Goal: Information Seeking & Learning: Get advice/opinions

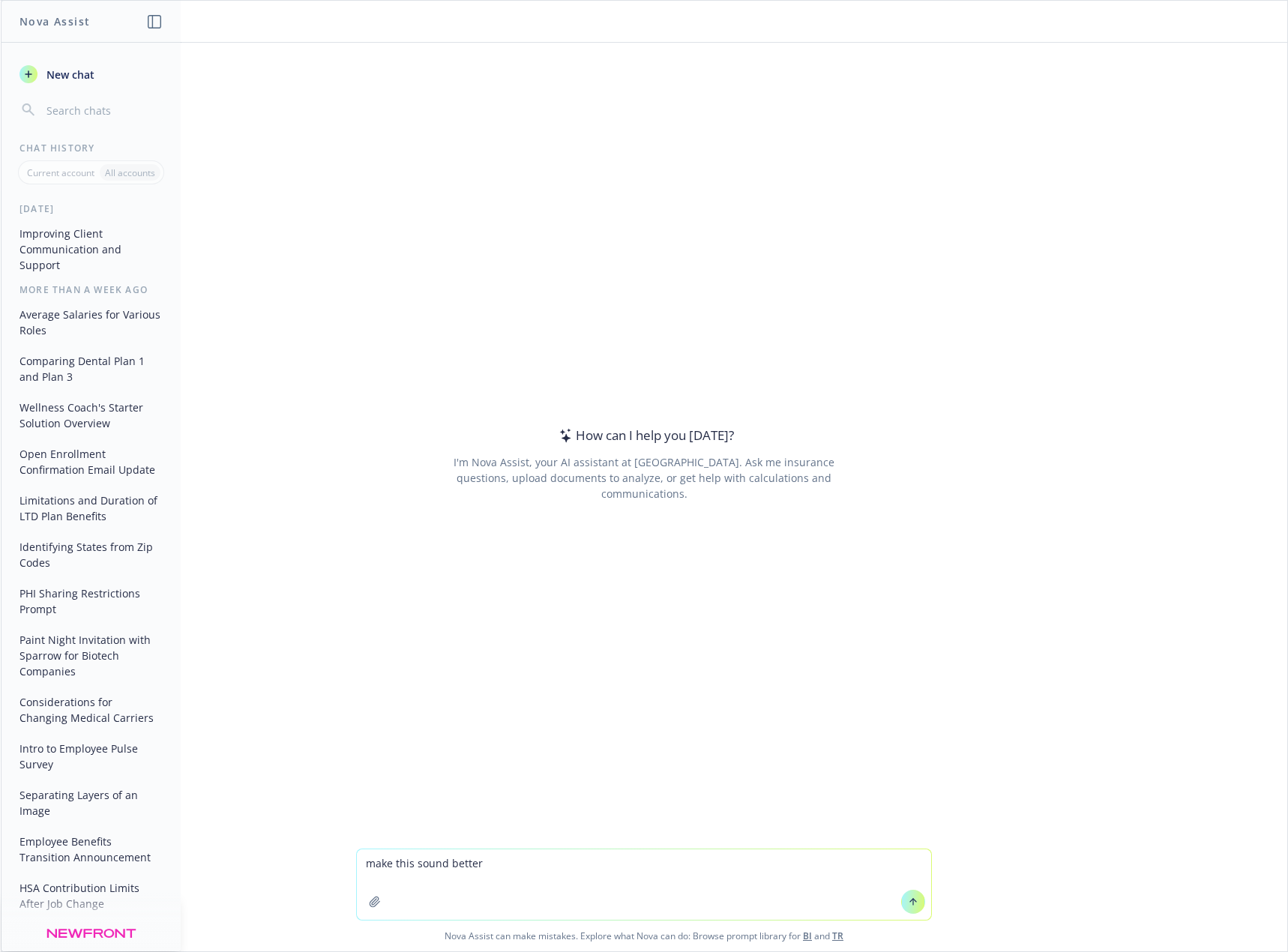
type textarea "make this sound better"
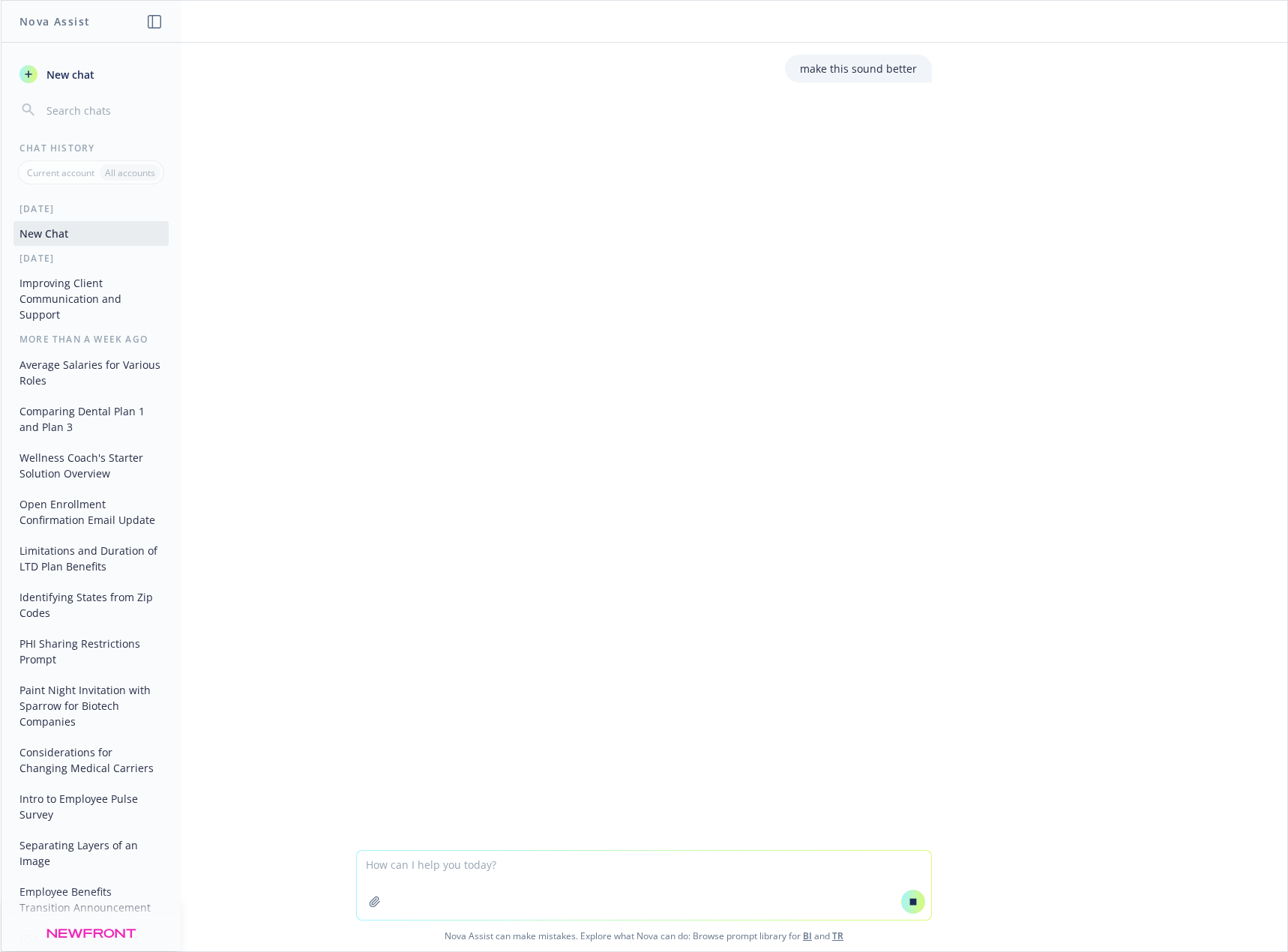
type textarea "Hi all, as discussed, I would like to connect the Newfront business insurance t…"
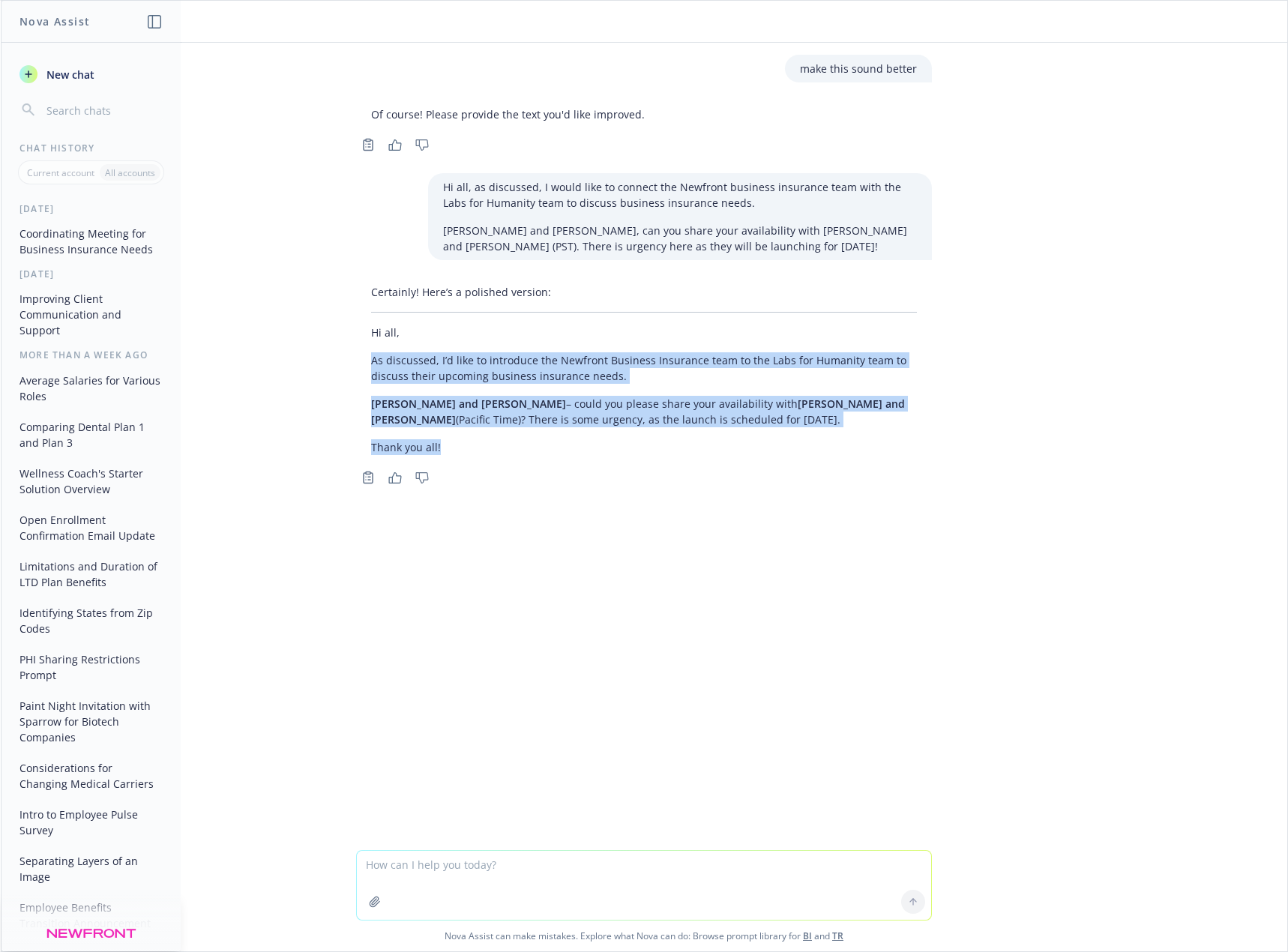
drag, startPoint x: 460, startPoint y: 447, endPoint x: 353, endPoint y: 366, distance: 134.2
click at [356, 366] on div "Certainly! Here’s a polished version: Hi all, As discussed, I’d like to introdu…" at bounding box center [644, 369] width 576 height 183
copy div "As discussed, I’d like to introduce the Newfront Business Insurance team to the…"
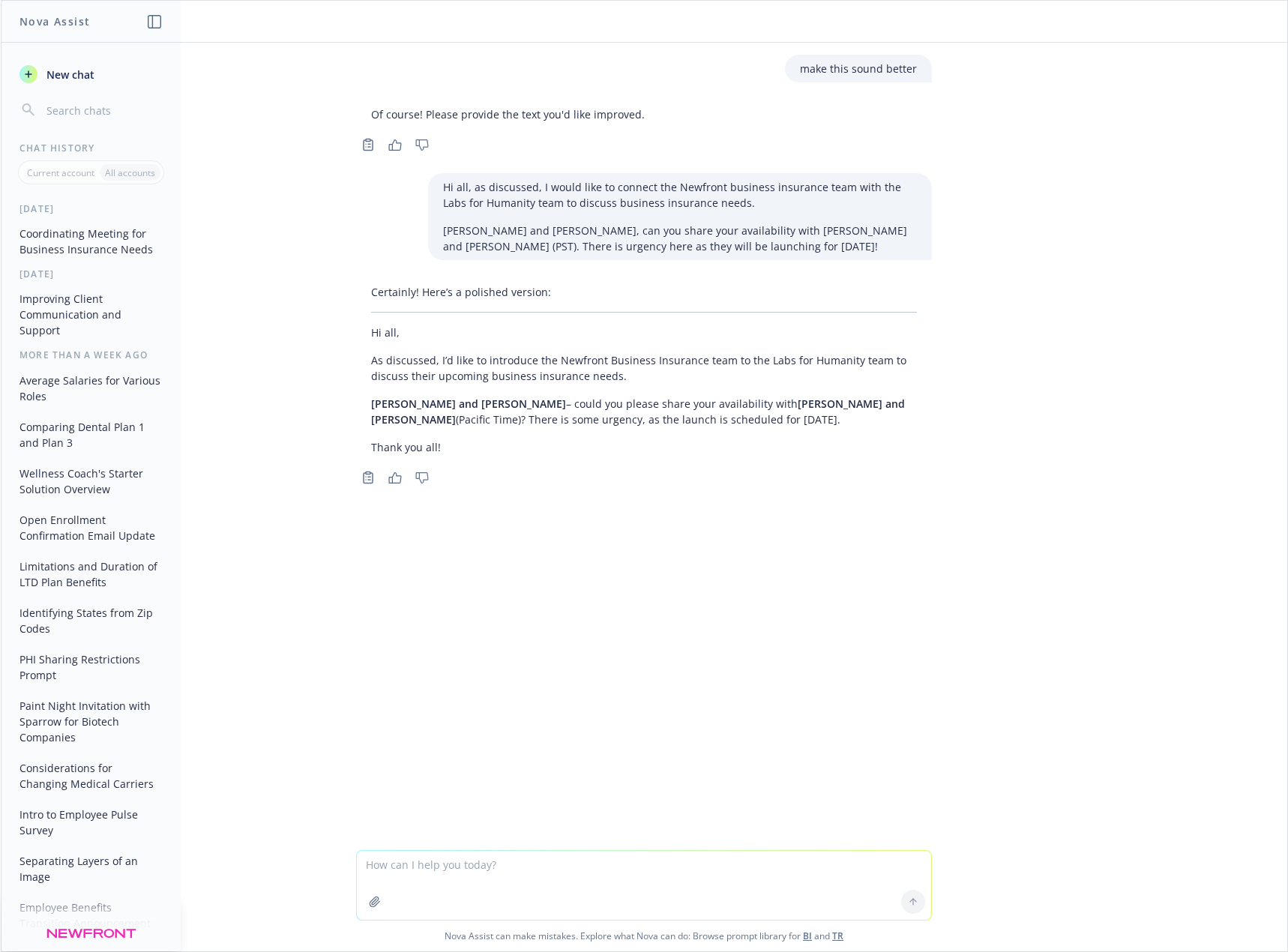
click at [795, 869] on textarea at bounding box center [644, 884] width 574 height 69
type textarea "can you explain level funding and the compliance requirements"
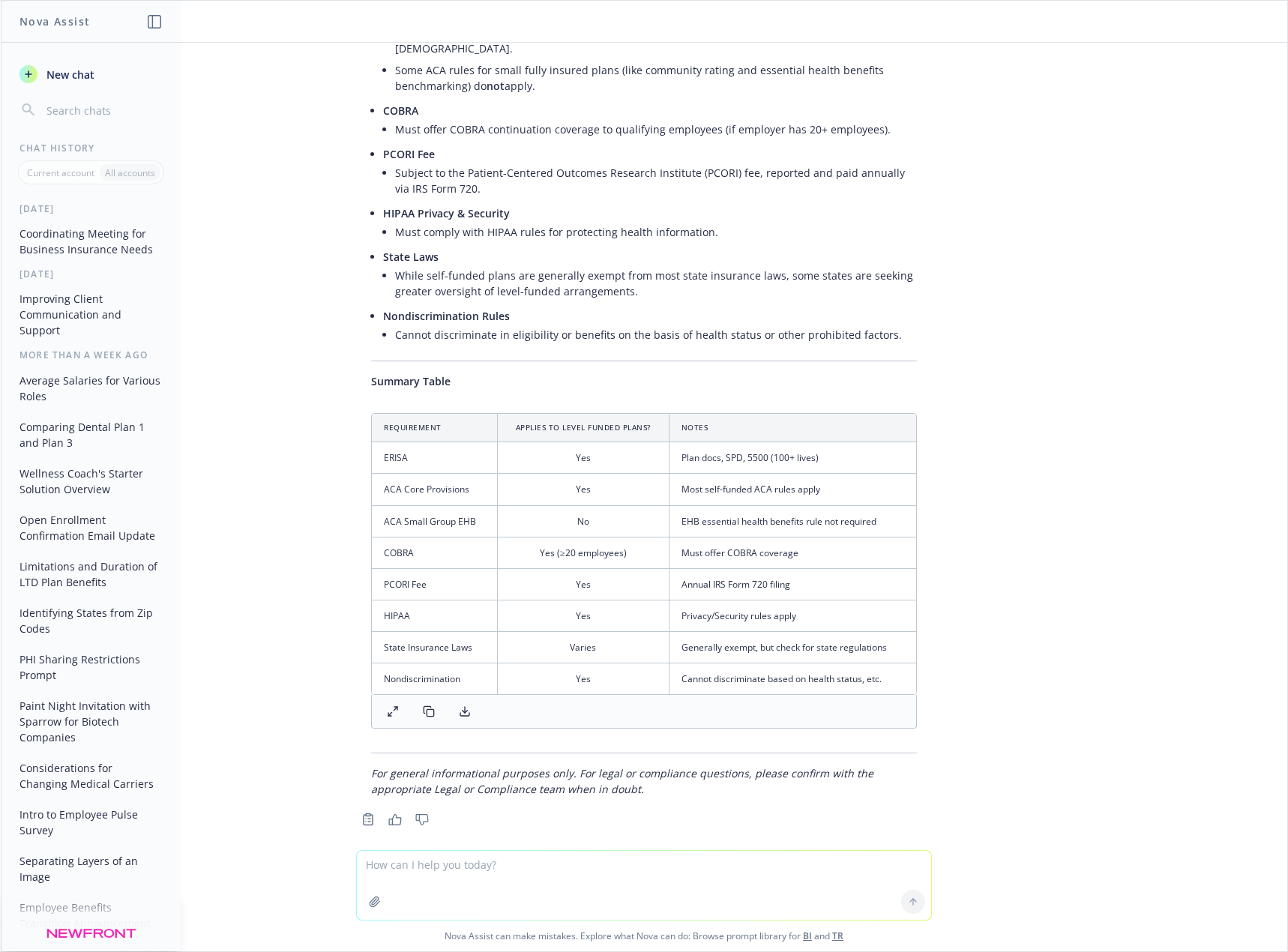
scroll to position [925, 0]
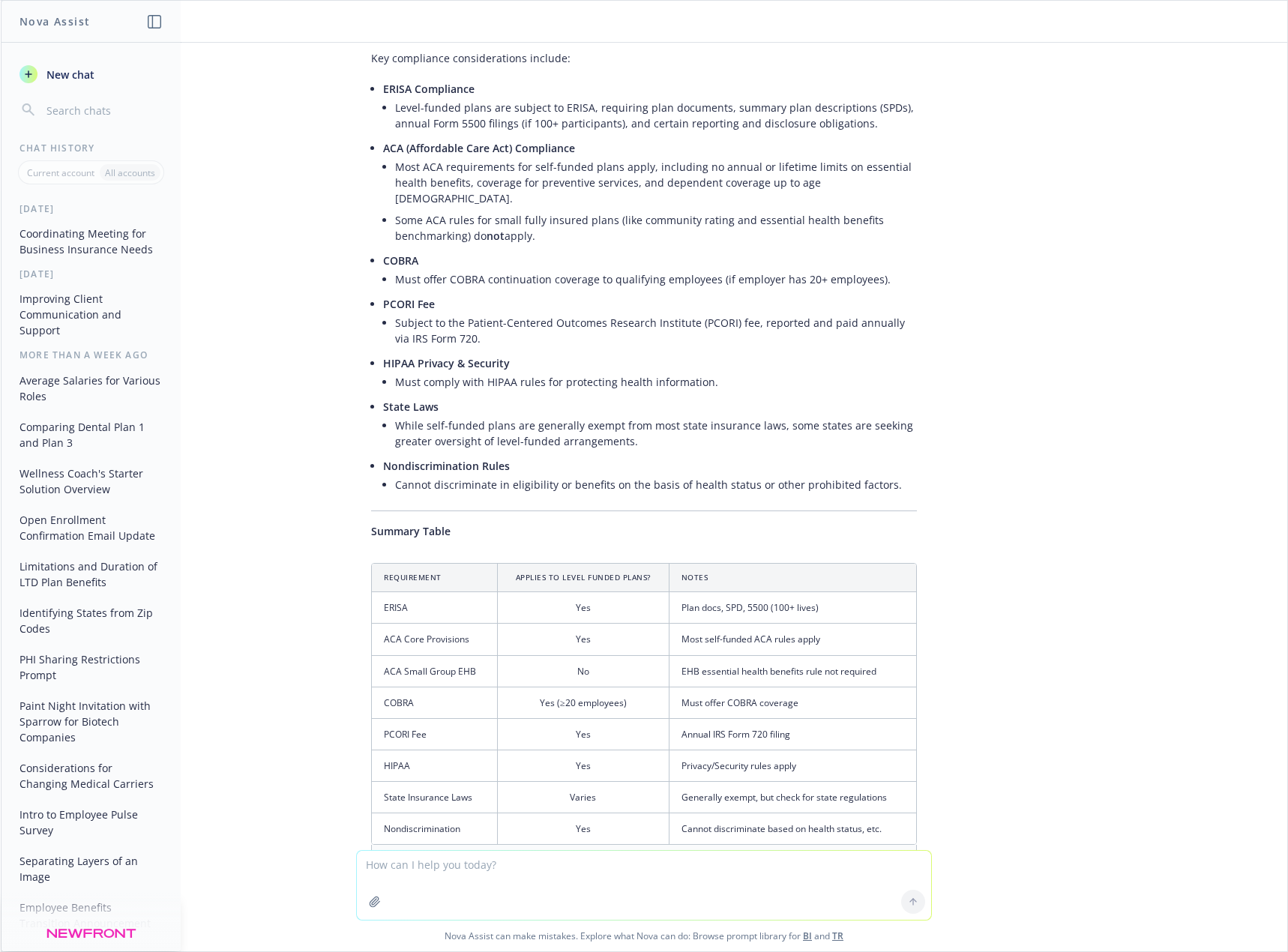
click at [699, 370] on li "Must comply with HIPAA rules for protecting health information." at bounding box center [655, 381] width 522 height 22
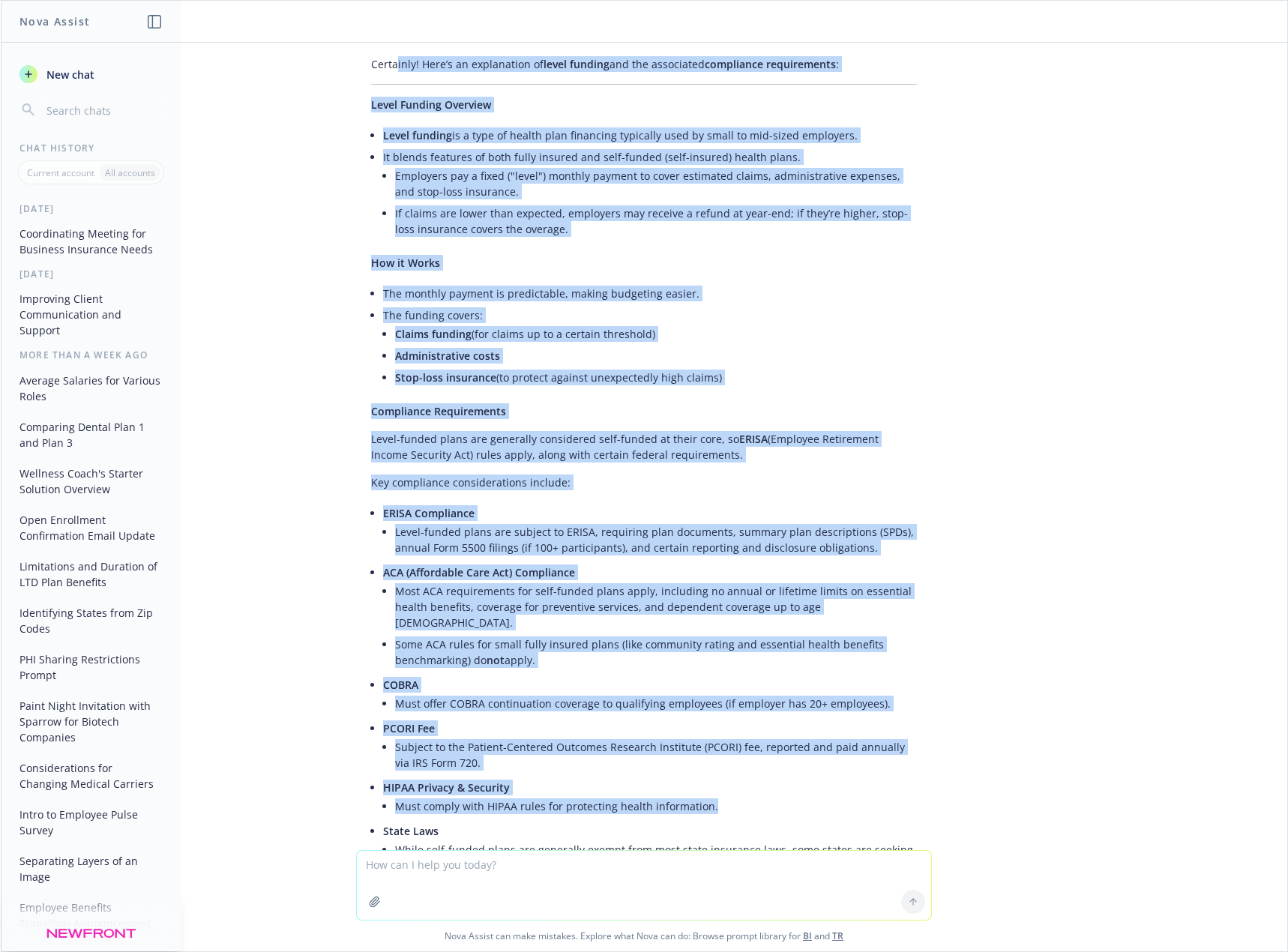
scroll to position [492, 0]
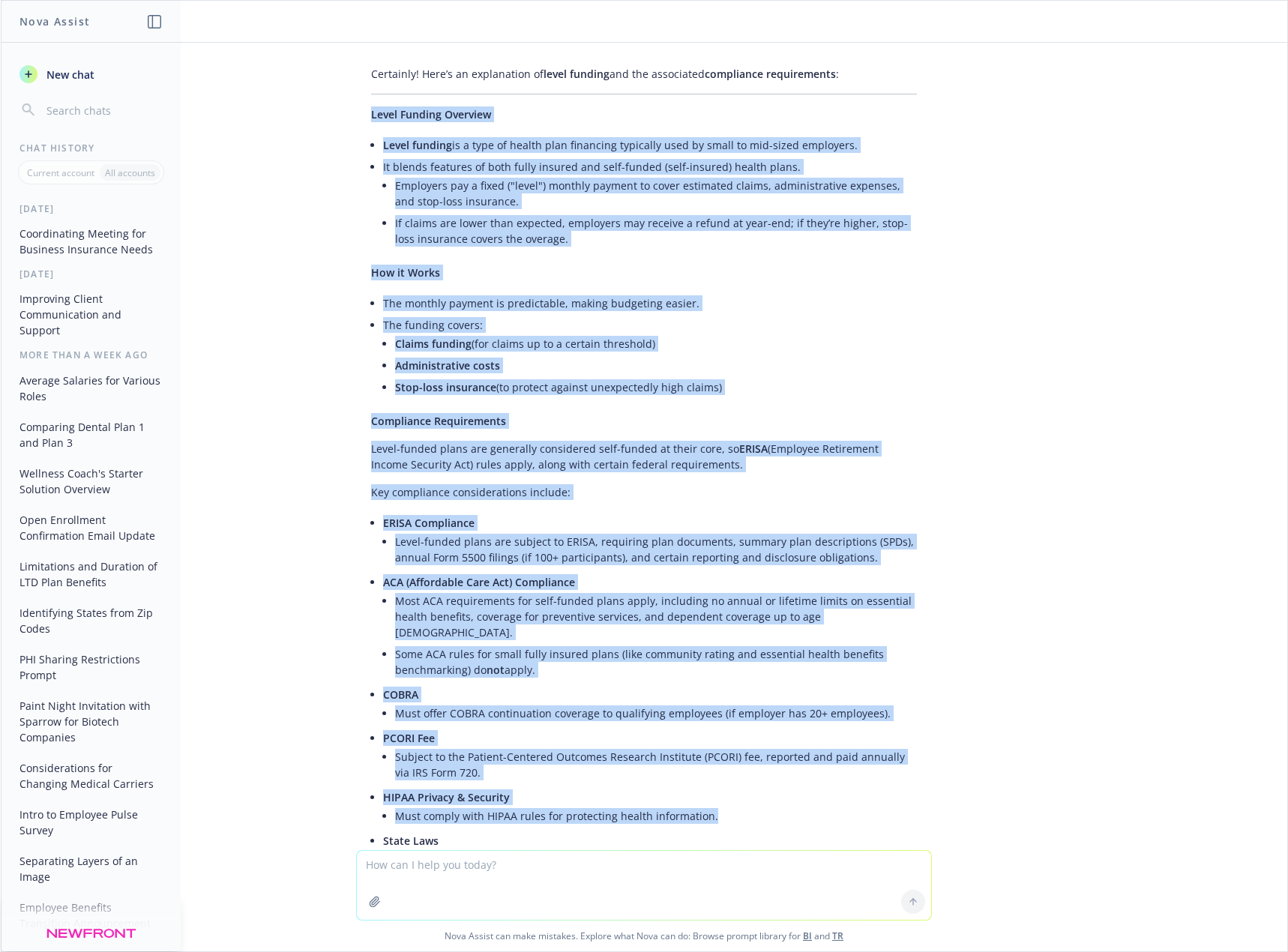
drag, startPoint x: 716, startPoint y: 364, endPoint x: 353, endPoint y: 111, distance: 442.5
click at [356, 111] on div "Certainly! Here’s an explanation of level funding and the associated compliance…" at bounding box center [644, 723] width 576 height 1326
copy div "Lorem Ipsumdo Sitametc Adipi elitsed do e temp in utlabo etdo magnaaliq enimadm…"
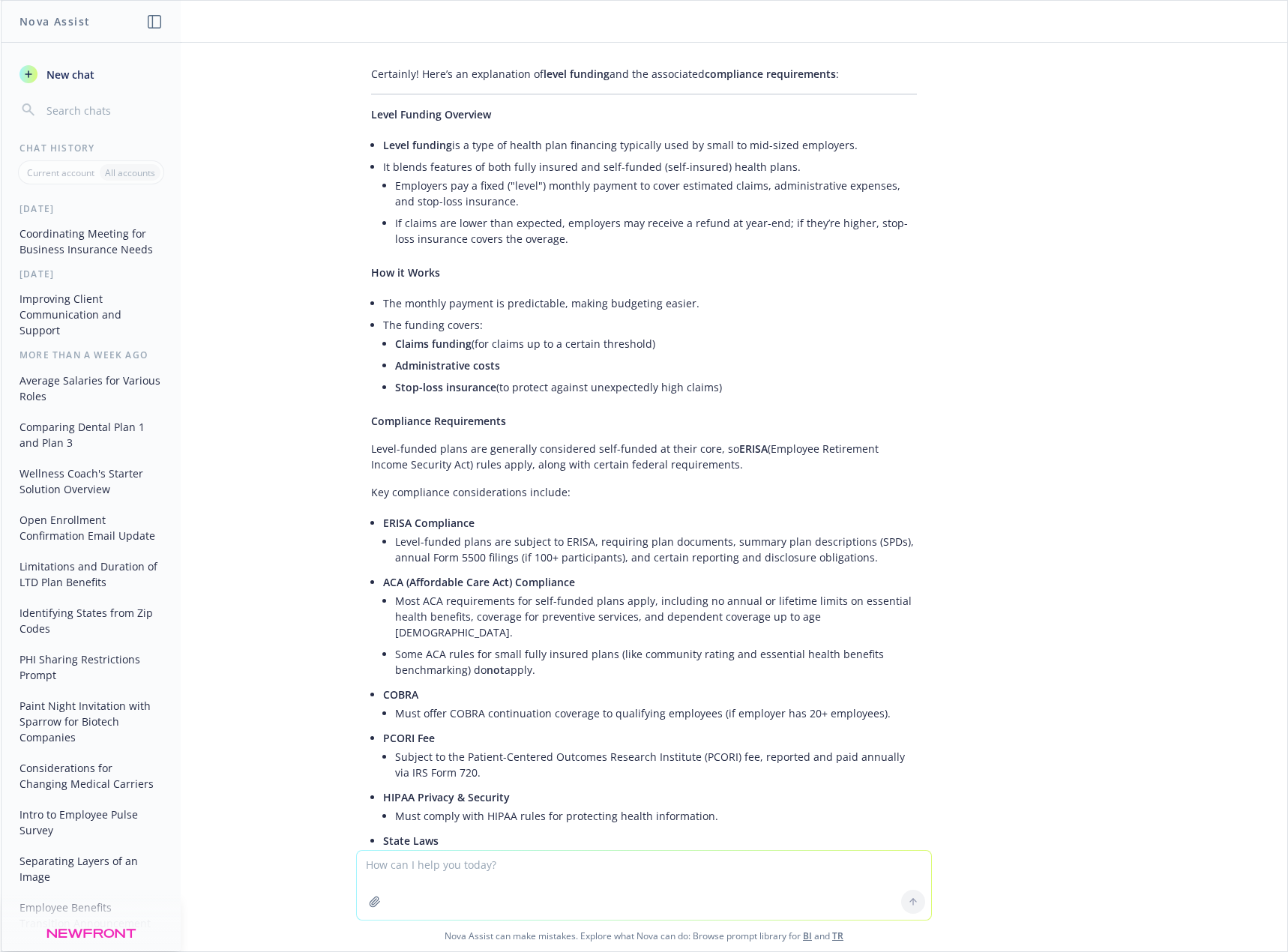
click at [732, 858] on textarea at bounding box center [644, 884] width 574 height 69
type textarea "can you create a high-level overview of ICHRAs to include in powerpoint"
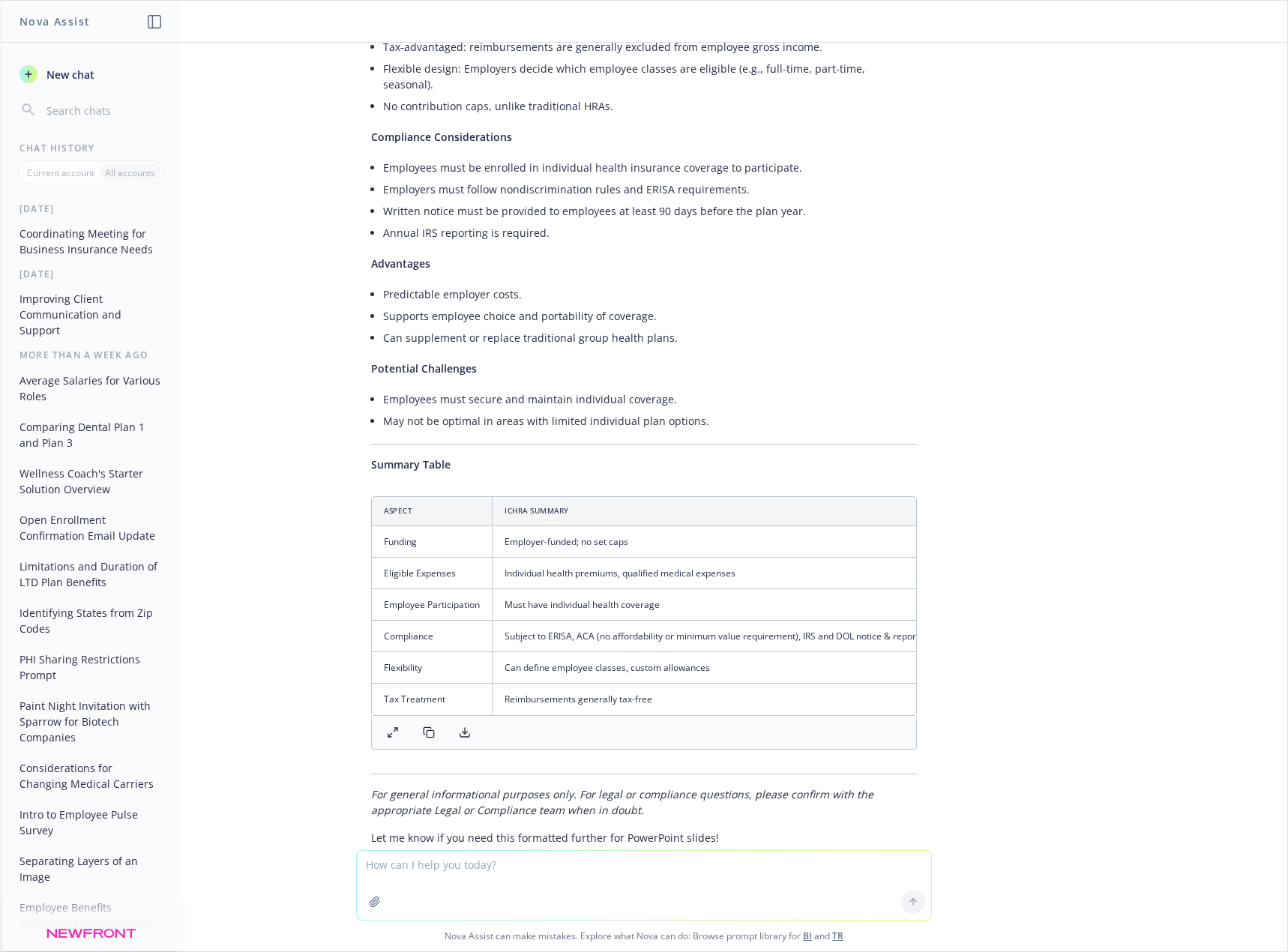
scroll to position [2209, 0]
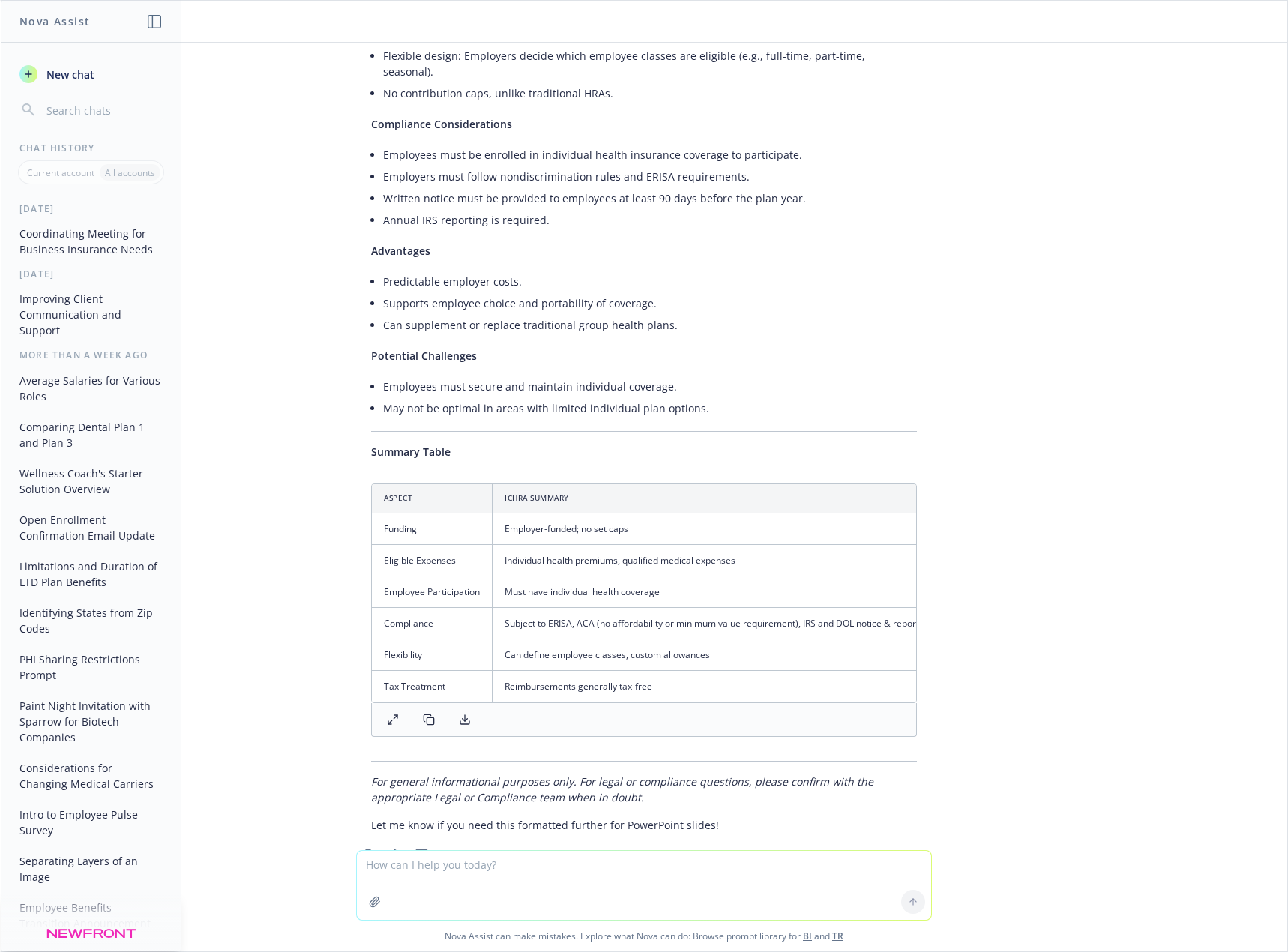
click at [644, 852] on textarea at bounding box center [644, 884] width 574 height 69
type textarea "can you create a pros and cons list"
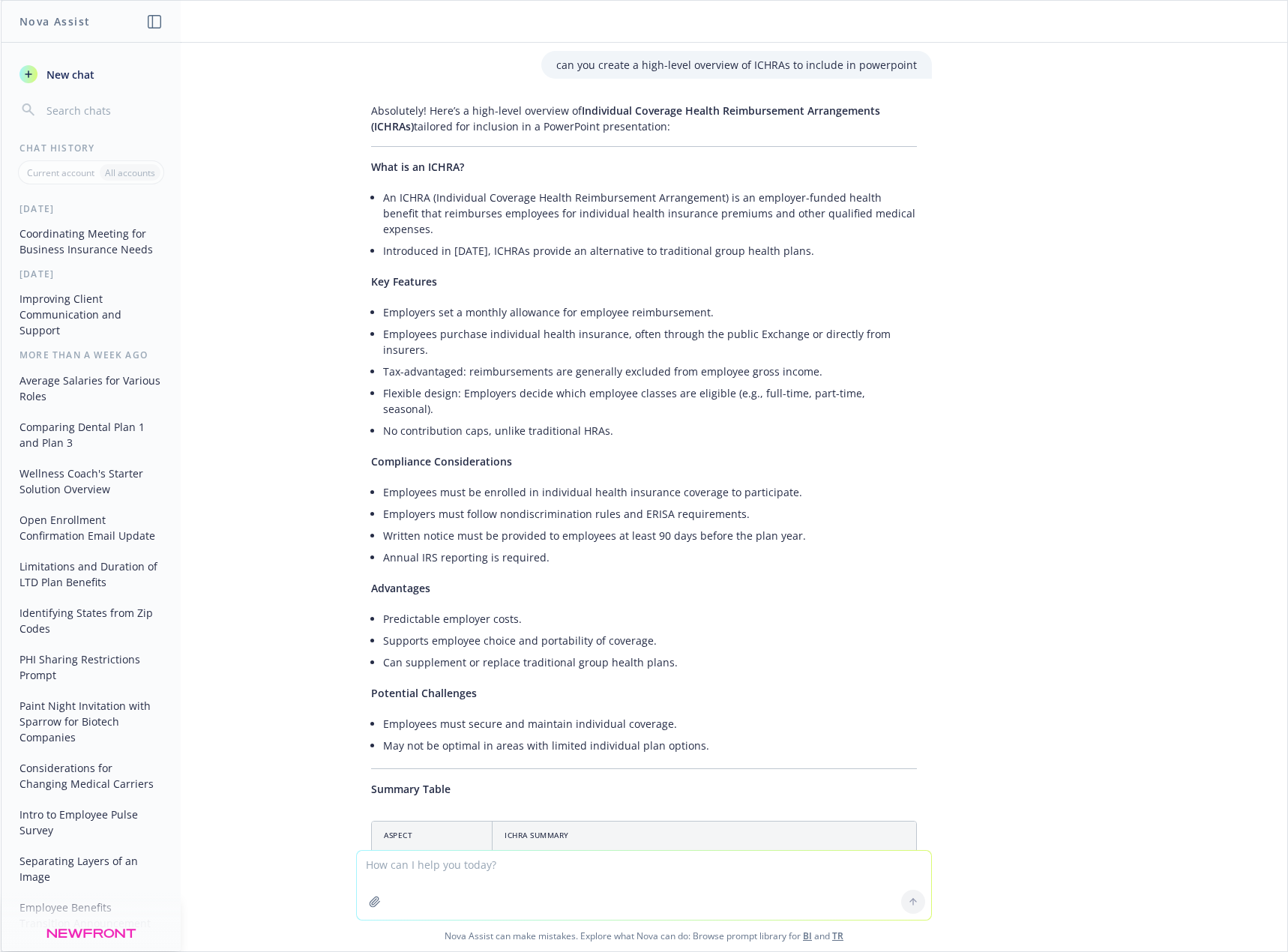
scroll to position [1829, 0]
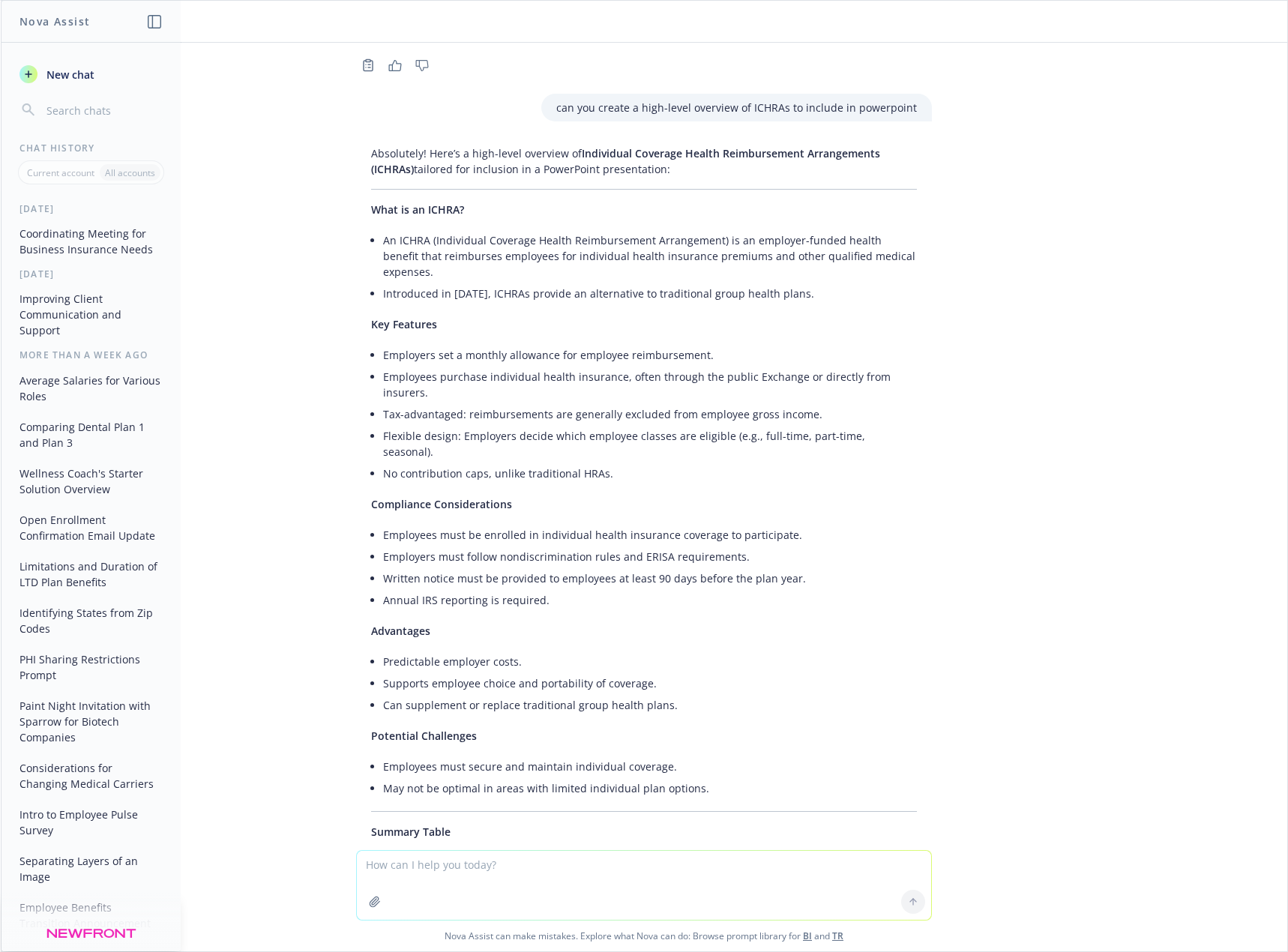
click at [483, 274] on div "Absolutely! Here’s a high-level overview of Individual Coverage Health Reimburs…" at bounding box center [644, 678] width 576 height 1078
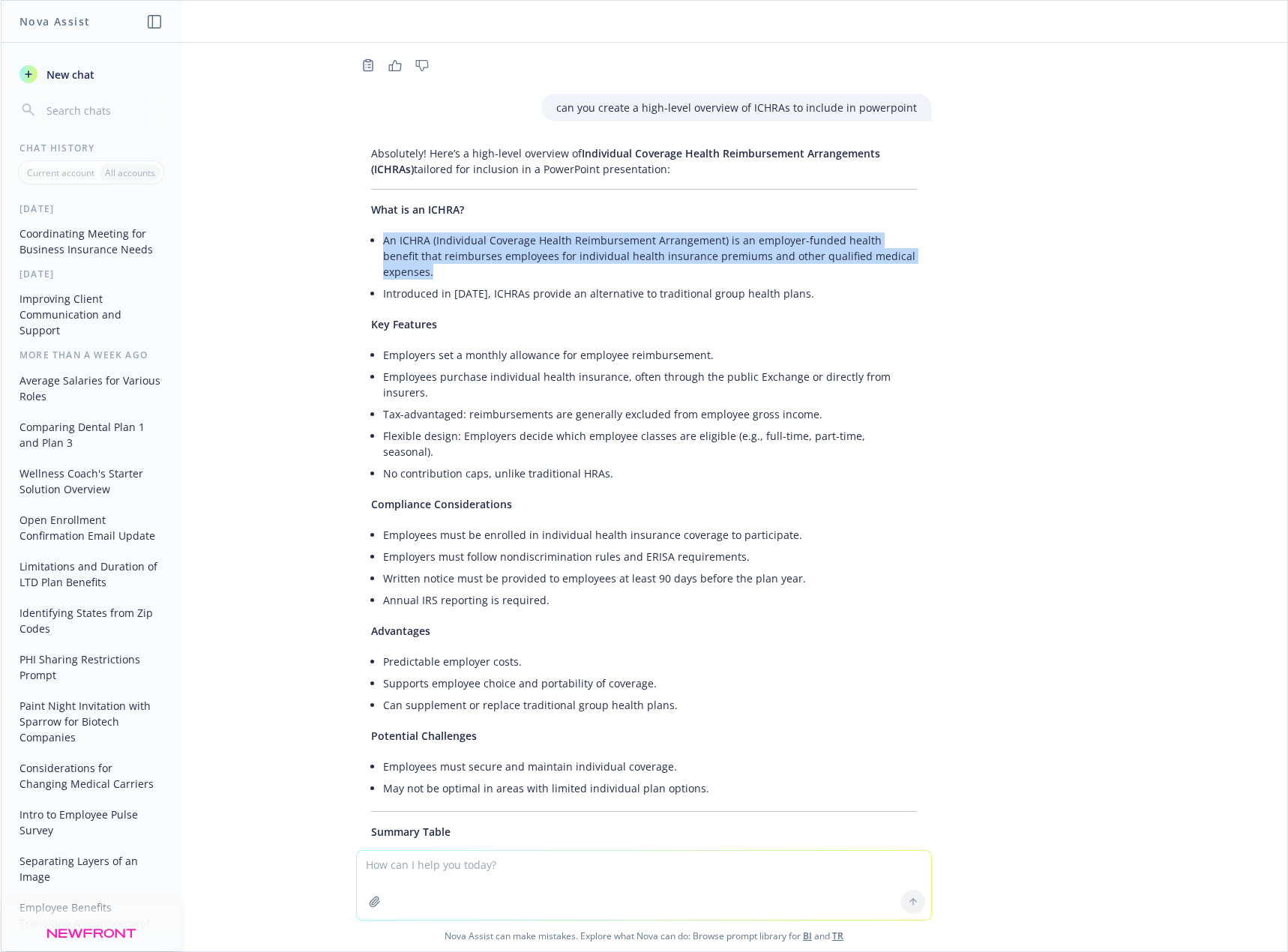
drag, startPoint x: 374, startPoint y: 221, endPoint x: 911, endPoint y: 242, distance: 537.4
click at [911, 242] on div "Absolutely! Here’s a high-level overview of Individual Coverage Health Reimburs…" at bounding box center [644, 678] width 576 height 1078
copy li "An ICHRA (Individual Coverage Health Reimbursement Arrangement) is an employer-…"
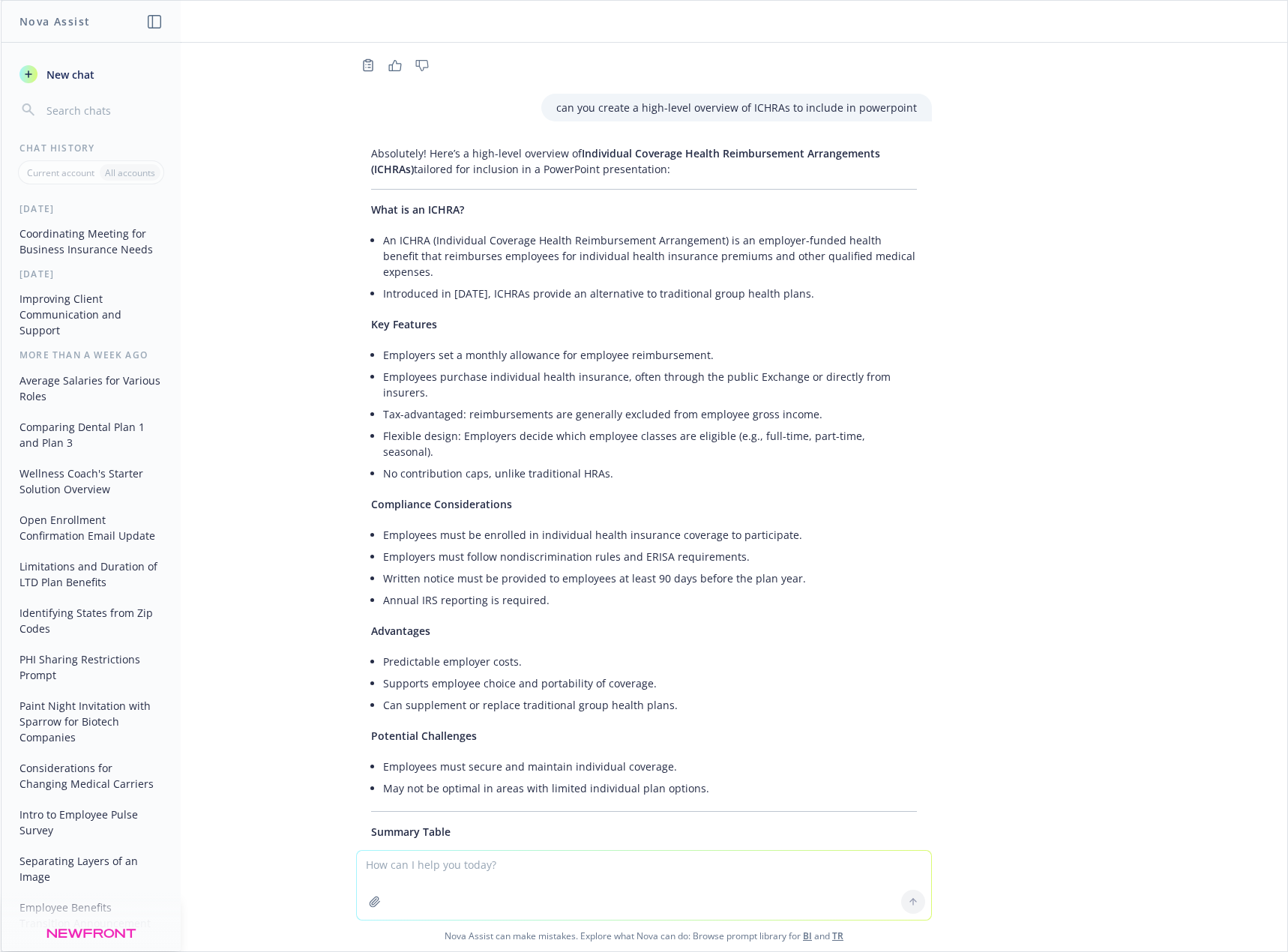
click at [475, 568] on li "Written notice must be provided to employees at least 90 days before the plan y…" at bounding box center [649, 579] width 534 height 22
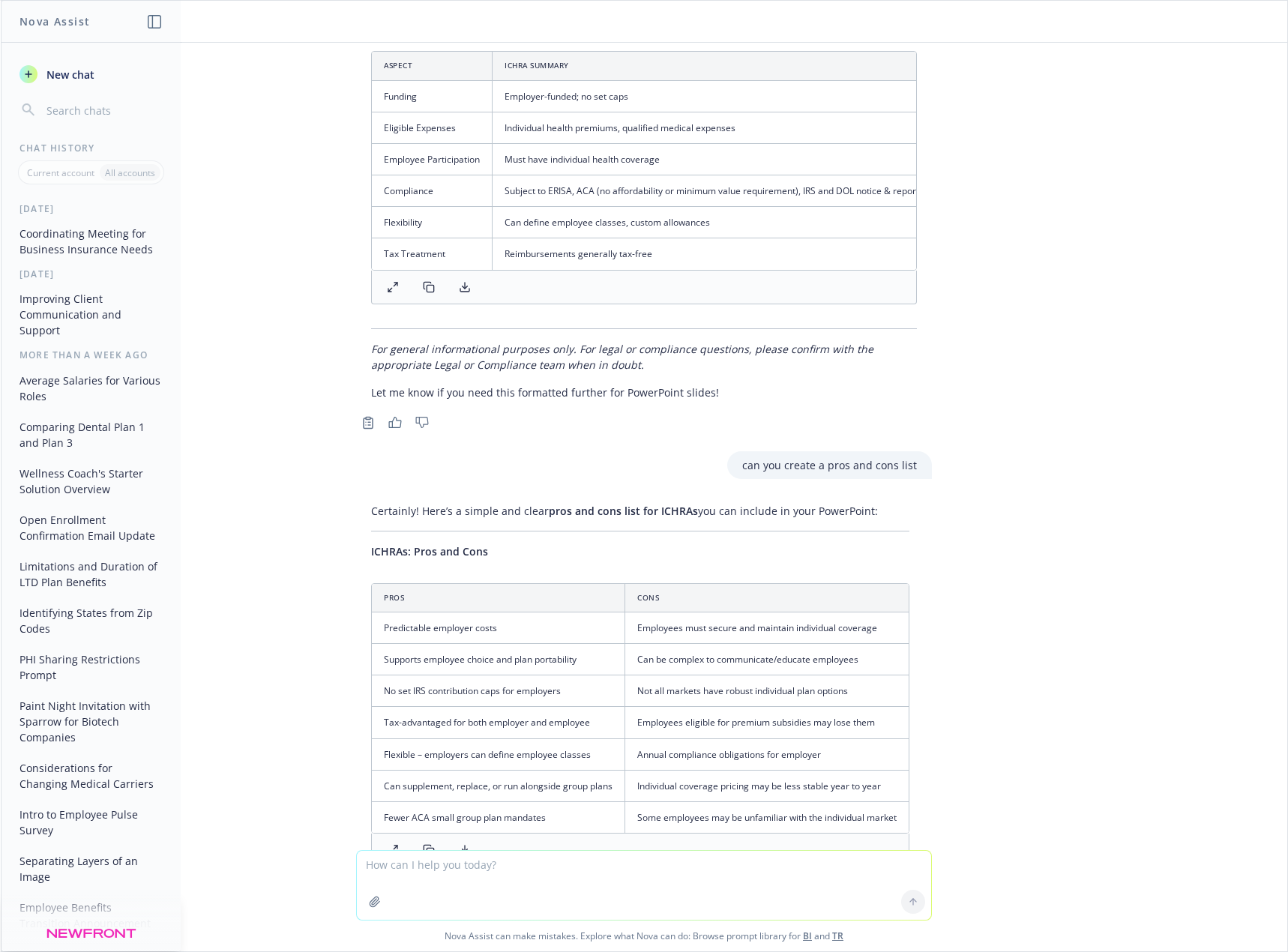
scroll to position [2728, 0]
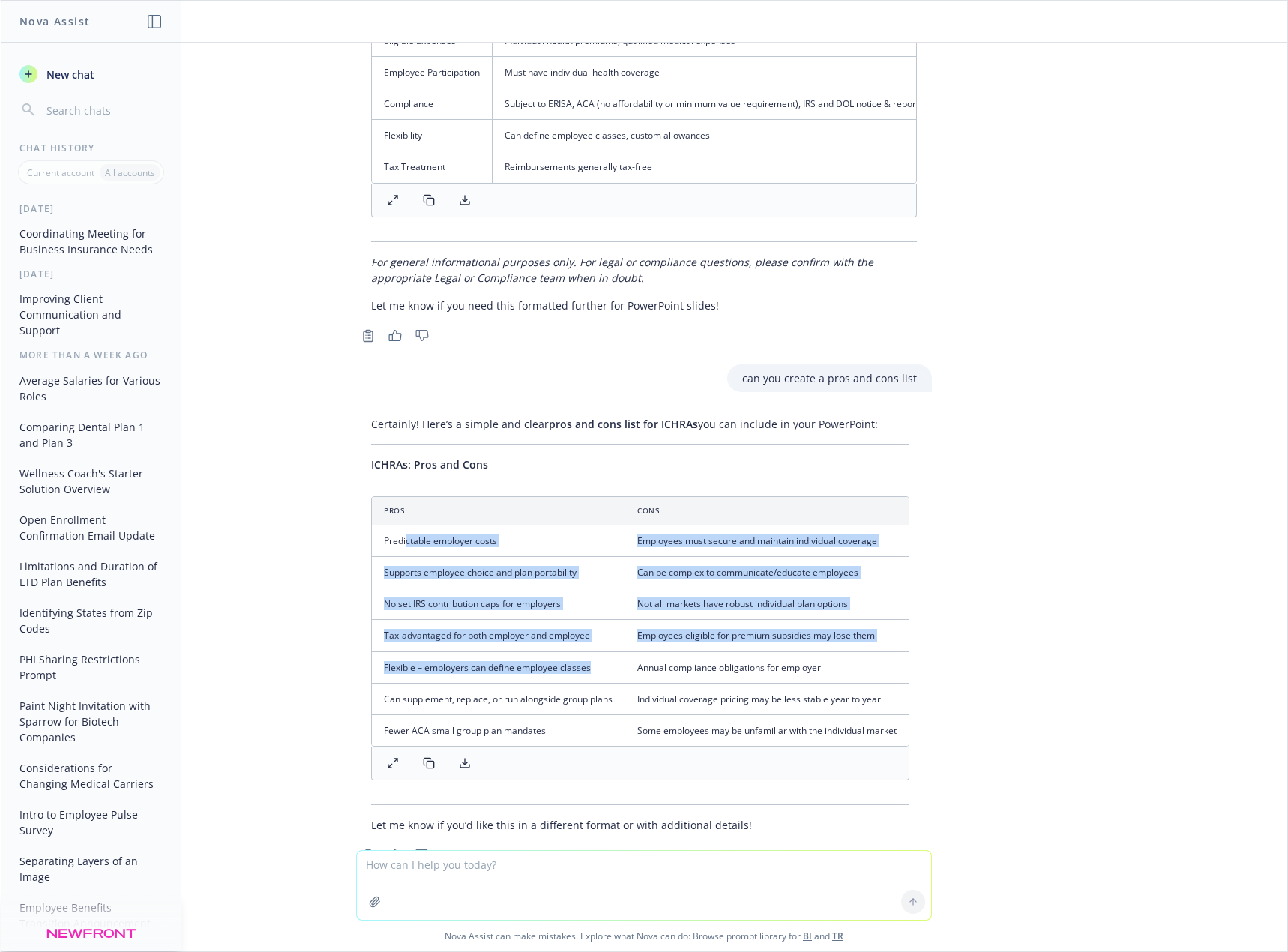
drag, startPoint x: 395, startPoint y: 490, endPoint x: 580, endPoint y: 604, distance: 217.3
click at [580, 604] on tbody "Predictable employer costs Employees must secure and maintain individual covera…" at bounding box center [640, 634] width 537 height 220
click at [578, 651] on td "Flexible – employers can define employee classes" at bounding box center [498, 667] width 253 height 32
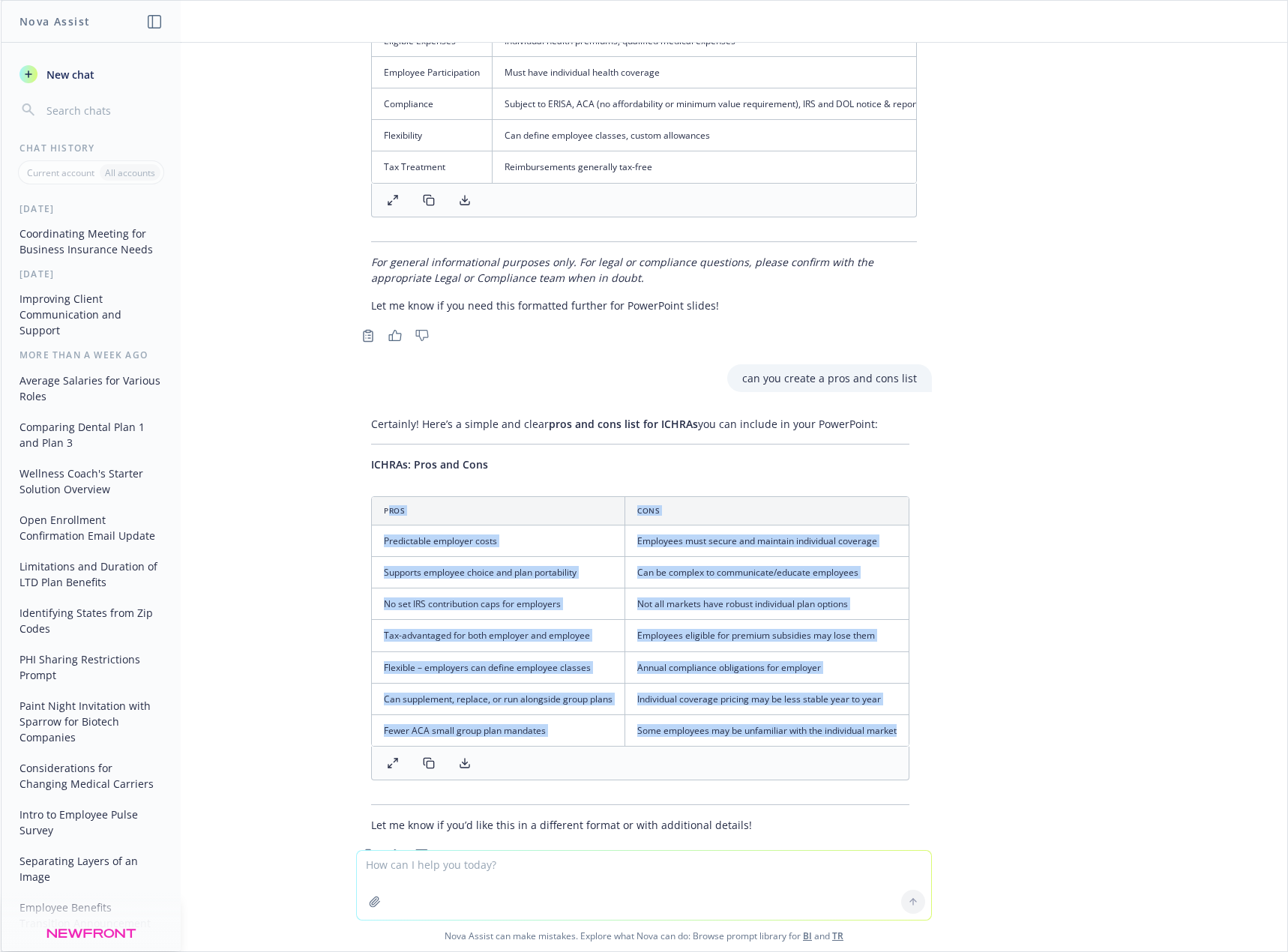
drag, startPoint x: 377, startPoint y: 459, endPoint x: 878, endPoint y: 676, distance: 546.0
click at [892, 682] on table "Pros Cons Predictable employer costs Employees must secure and maintain individ…" at bounding box center [640, 621] width 537 height 249
copy table "ros Cons Predictable employer costs Employees must secure and maintain individu…"
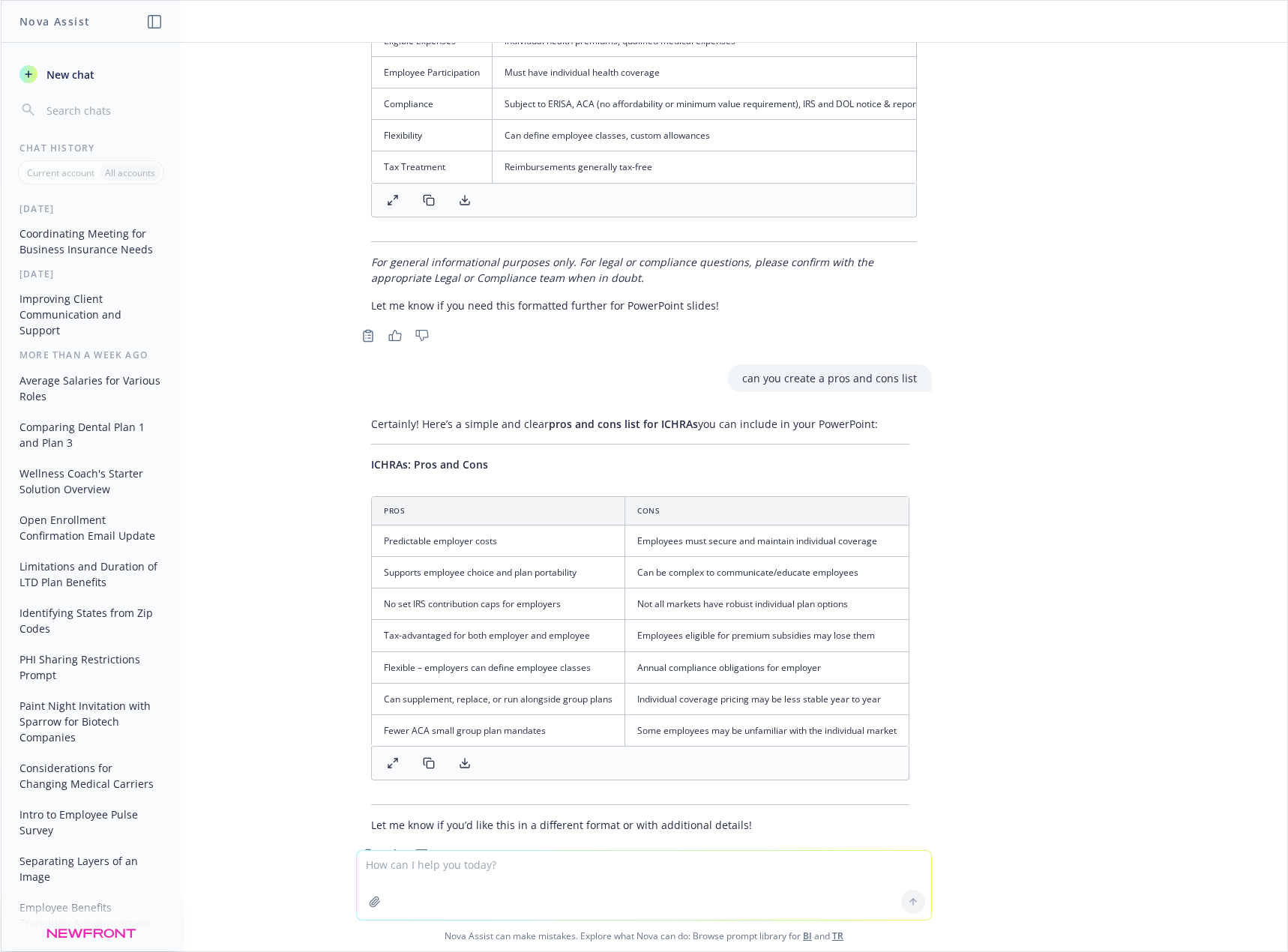
click at [470, 854] on textarea at bounding box center [644, 884] width 574 height 69
type textarea "can you put the pros and cons in a separate list so i can copy bullets"
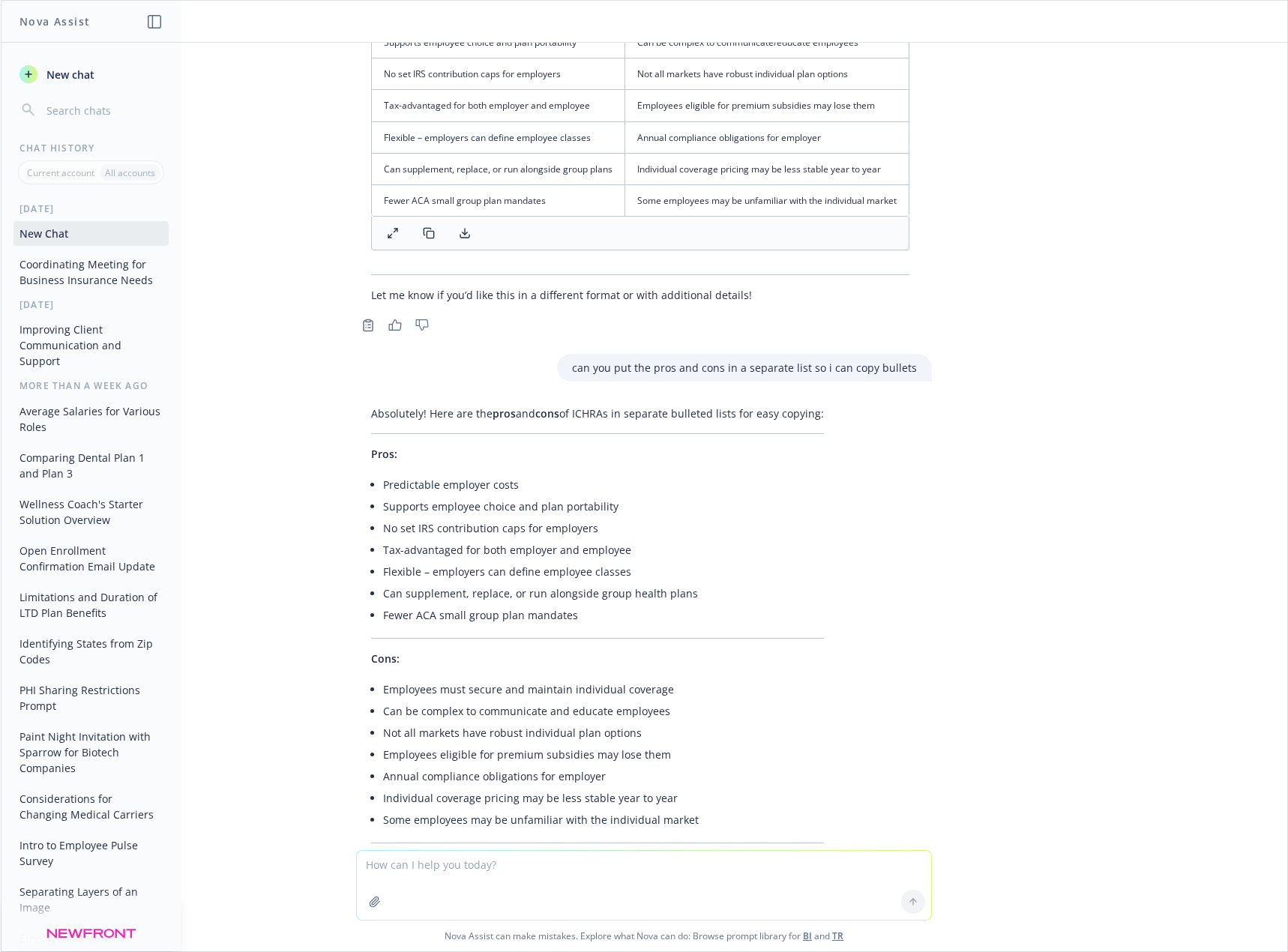
scroll to position [3268, 0]
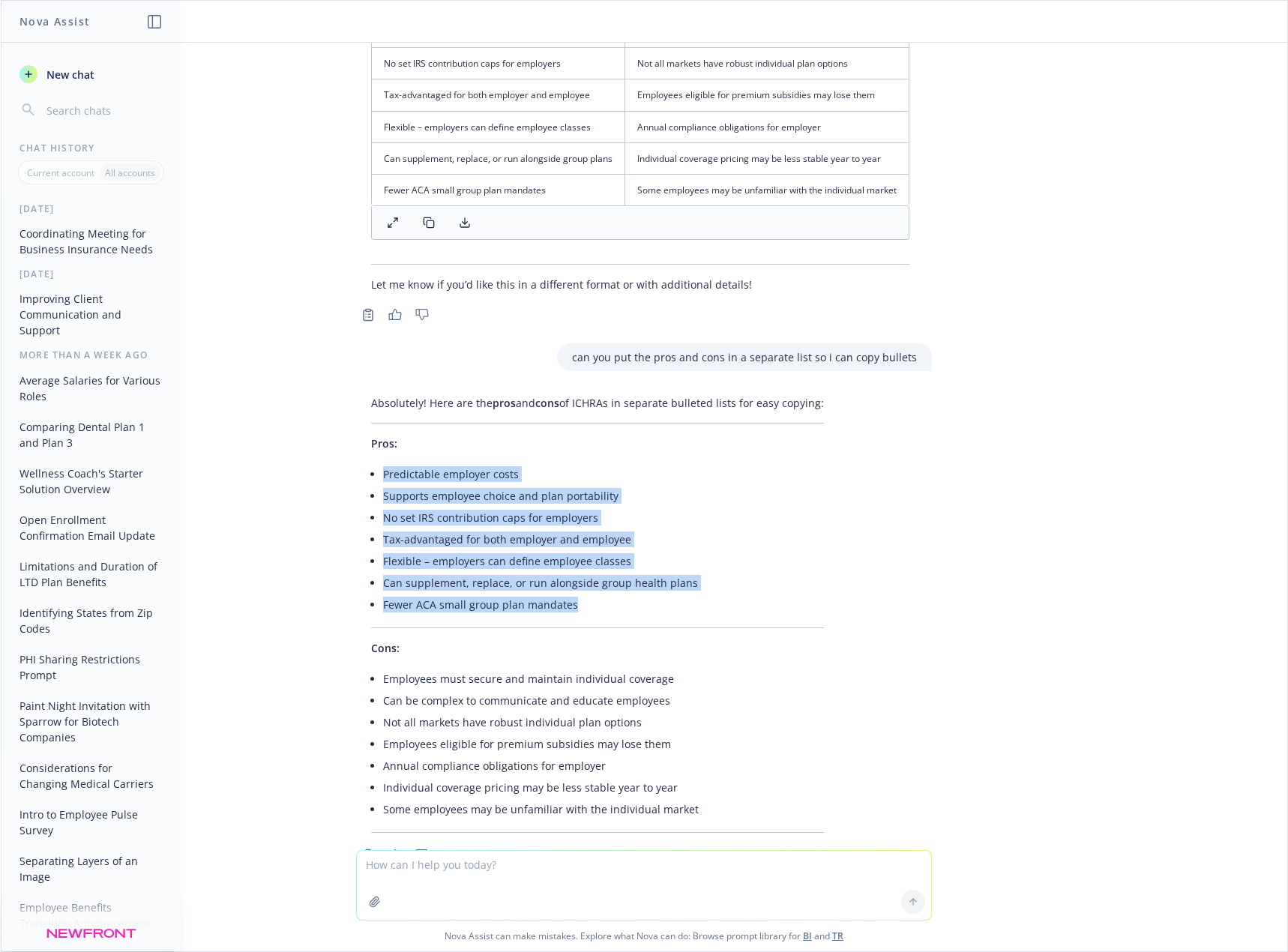
drag, startPoint x: 562, startPoint y: 556, endPoint x: 374, endPoint y: 425, distance: 229.1
click at [383, 463] on ul "Predictable employer costs Supports employee choice and plan portability No set…" at bounding box center [603, 539] width 440 height 152
copy ul "Predictable employer costs Supports employee choice and plan portability No set…"
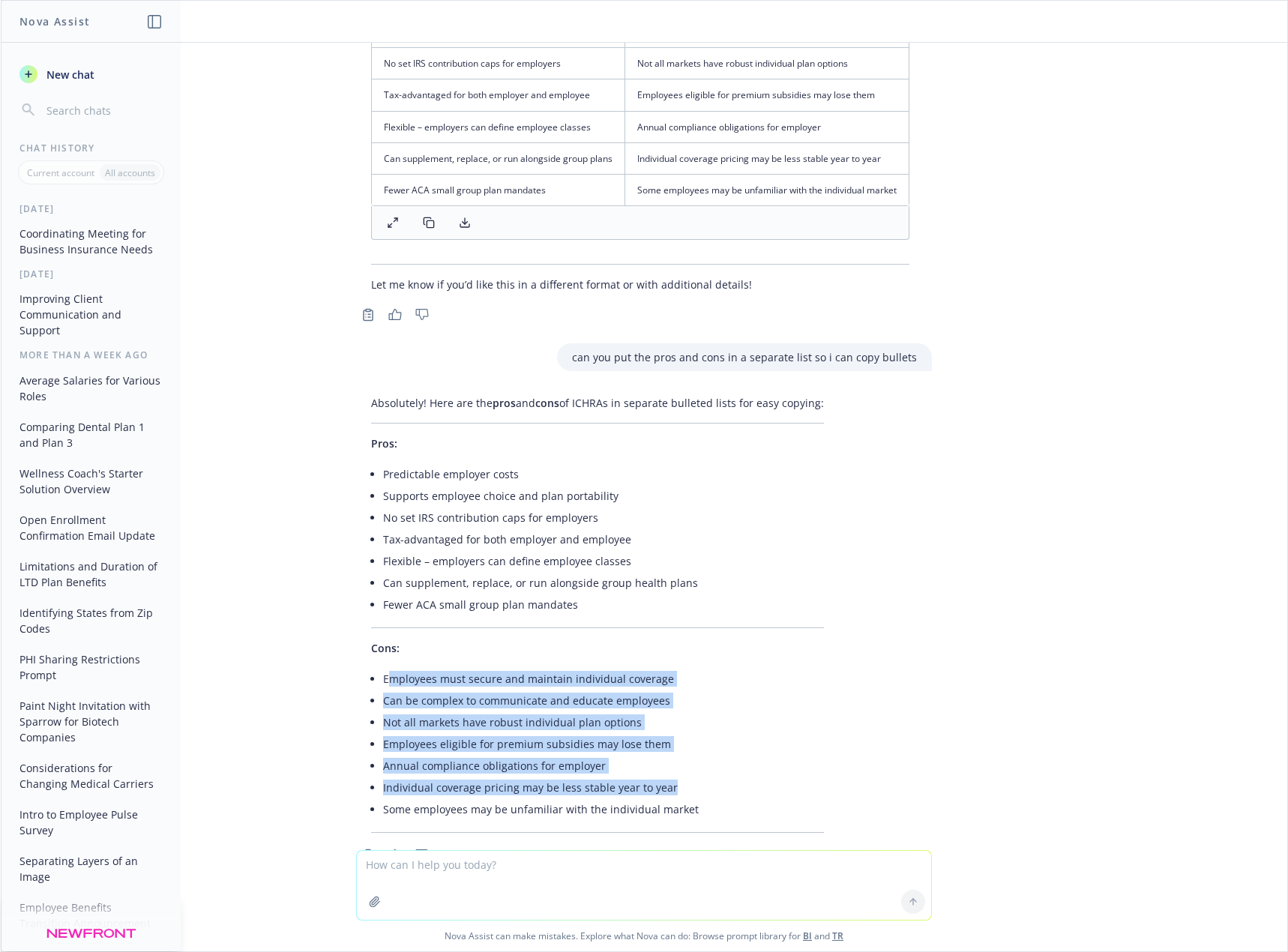
drag, startPoint x: 375, startPoint y: 625, endPoint x: 716, endPoint y: 744, distance: 361.2
click at [716, 744] on ul "Employees must secure and maintain individual coverage Can be complex to commun…" at bounding box center [603, 743] width 440 height 152
click at [716, 776] on li "Individual coverage pricing may be less stable year to year" at bounding box center [603, 787] width 440 height 22
drag, startPoint x: 699, startPoint y: 752, endPoint x: 368, endPoint y: 625, distance: 354.5
click at [368, 625] on div "Absolutely! Here are the pros and cons of ICHRAs in separate bulleted lists for…" at bounding box center [597, 612] width 483 height 449
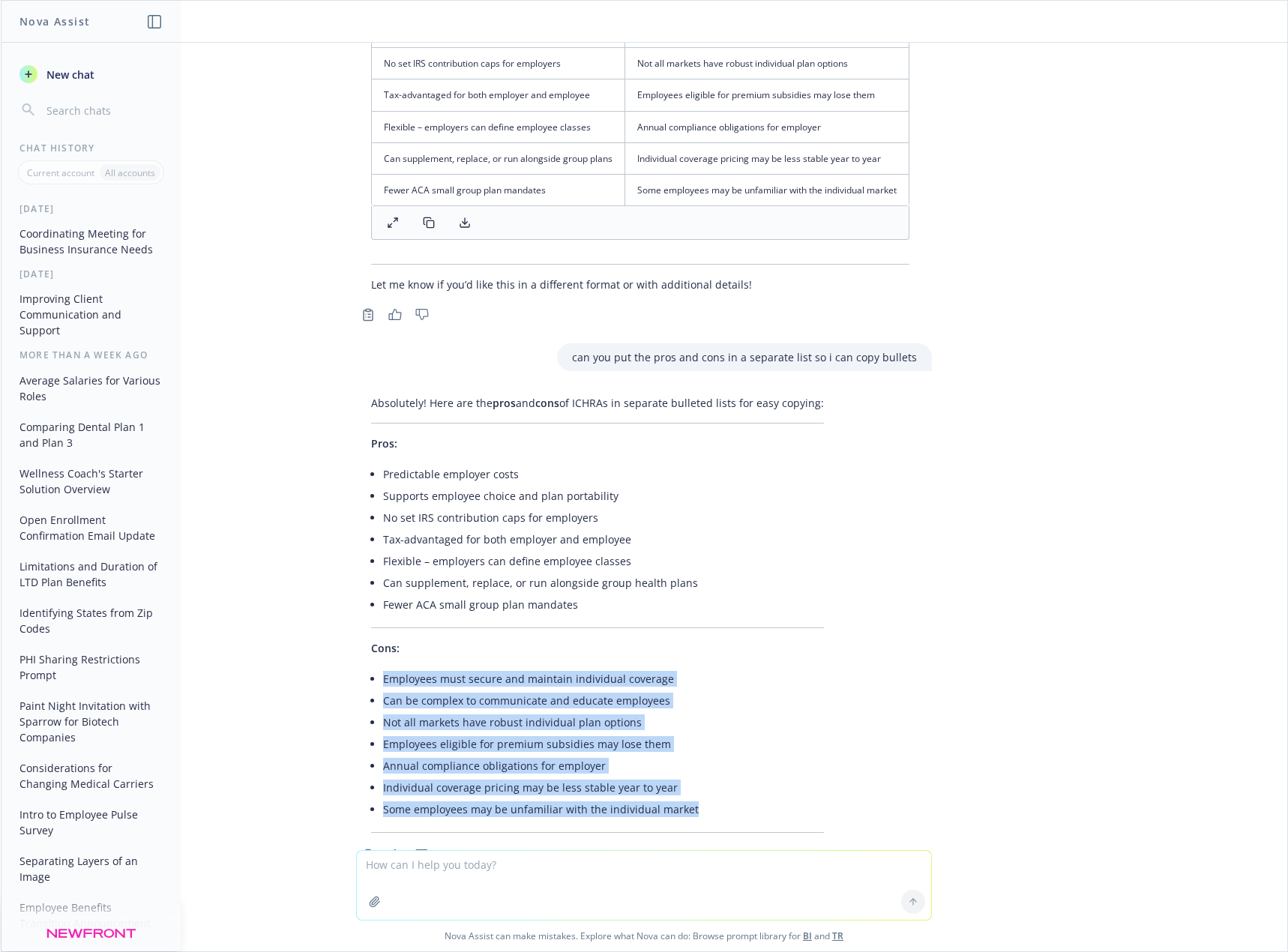
copy ul "Employees must secure and maintain individual coverage Can be complex to commun…"
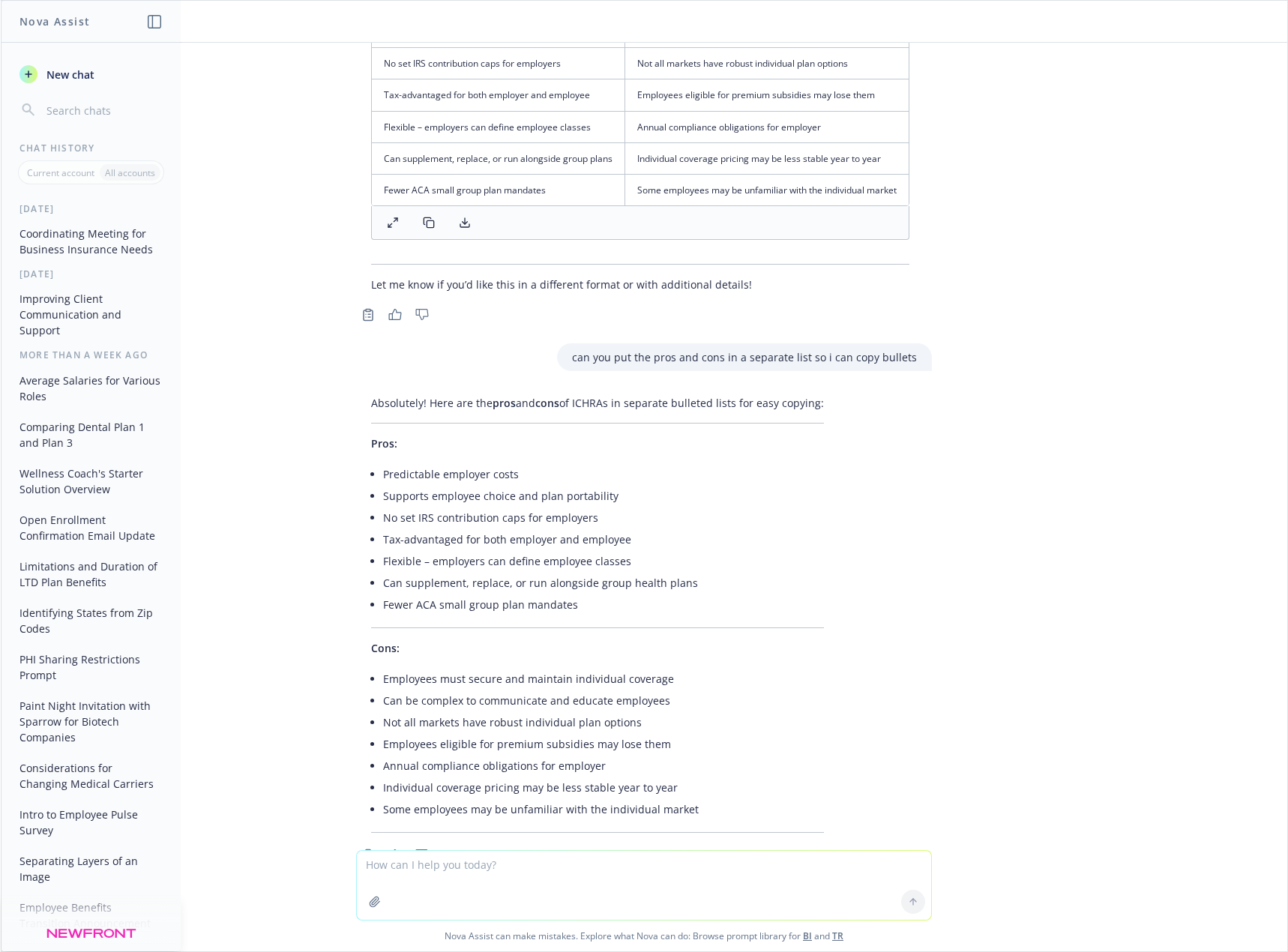
click at [556, 869] on textarea at bounding box center [644, 884] width 574 height 69
type textarea "can you make this slide look better"
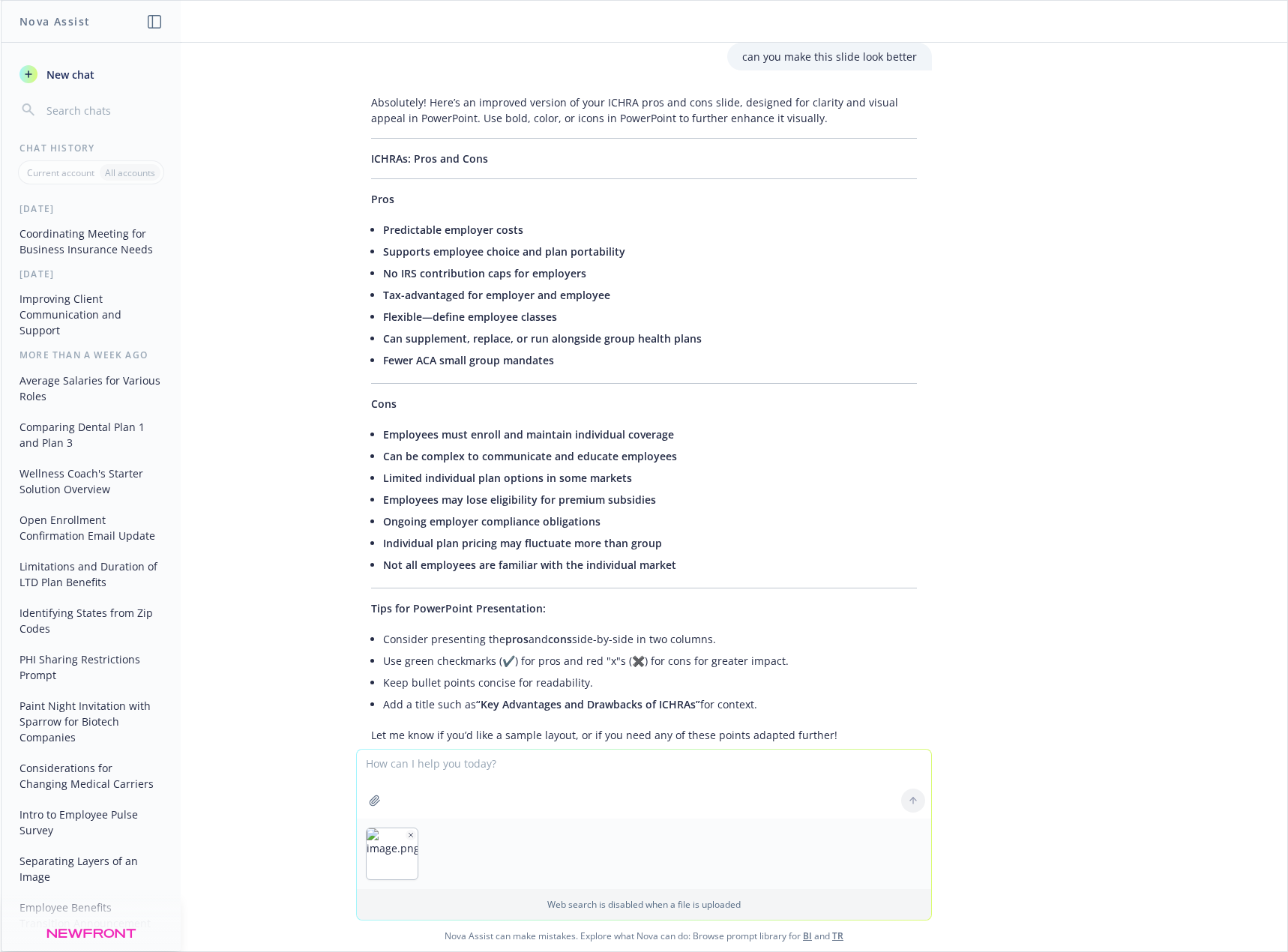
scroll to position [4120, 0]
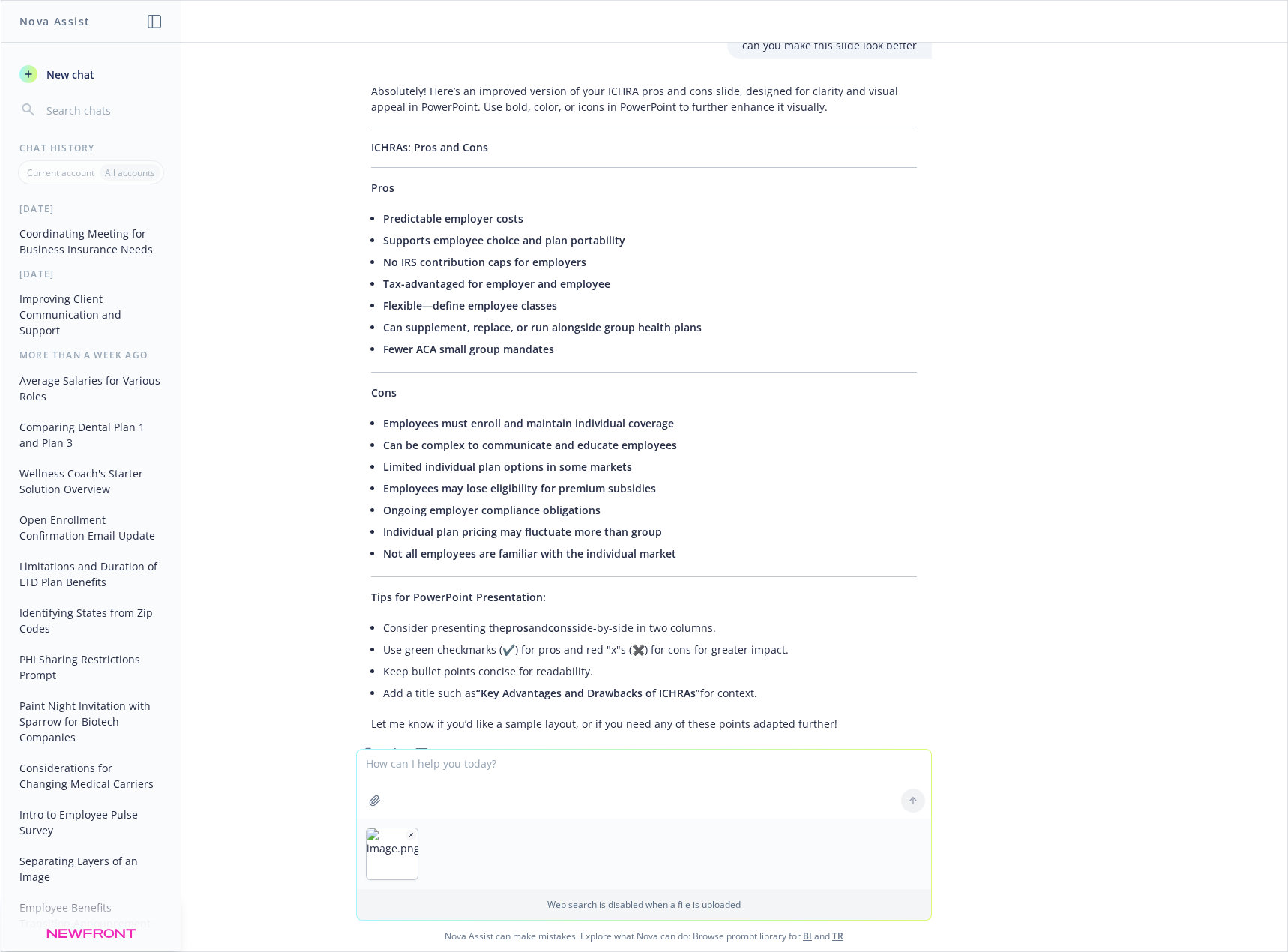
click at [500, 797] on textarea at bounding box center [644, 783] width 574 height 69
click at [398, 872] on img "button" at bounding box center [391, 852] width 51 height 51
click at [367, 828] on button "button" at bounding box center [391, 852] width 51 height 51
click at [532, 773] on textarea at bounding box center [644, 783] width 574 height 69
click at [407, 834] on icon "button" at bounding box center [411, 834] width 8 height 8
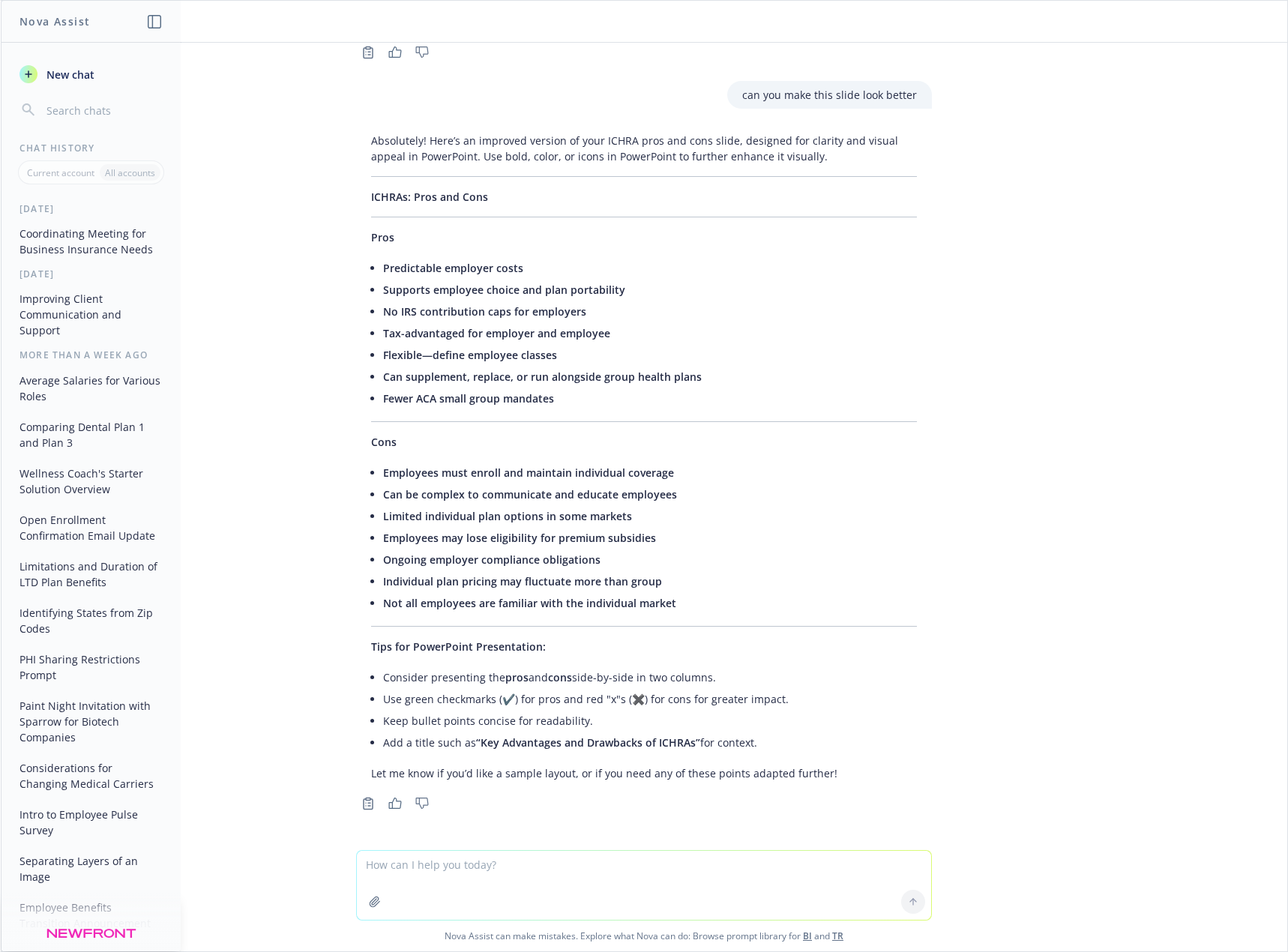
scroll to position [4019, 0]
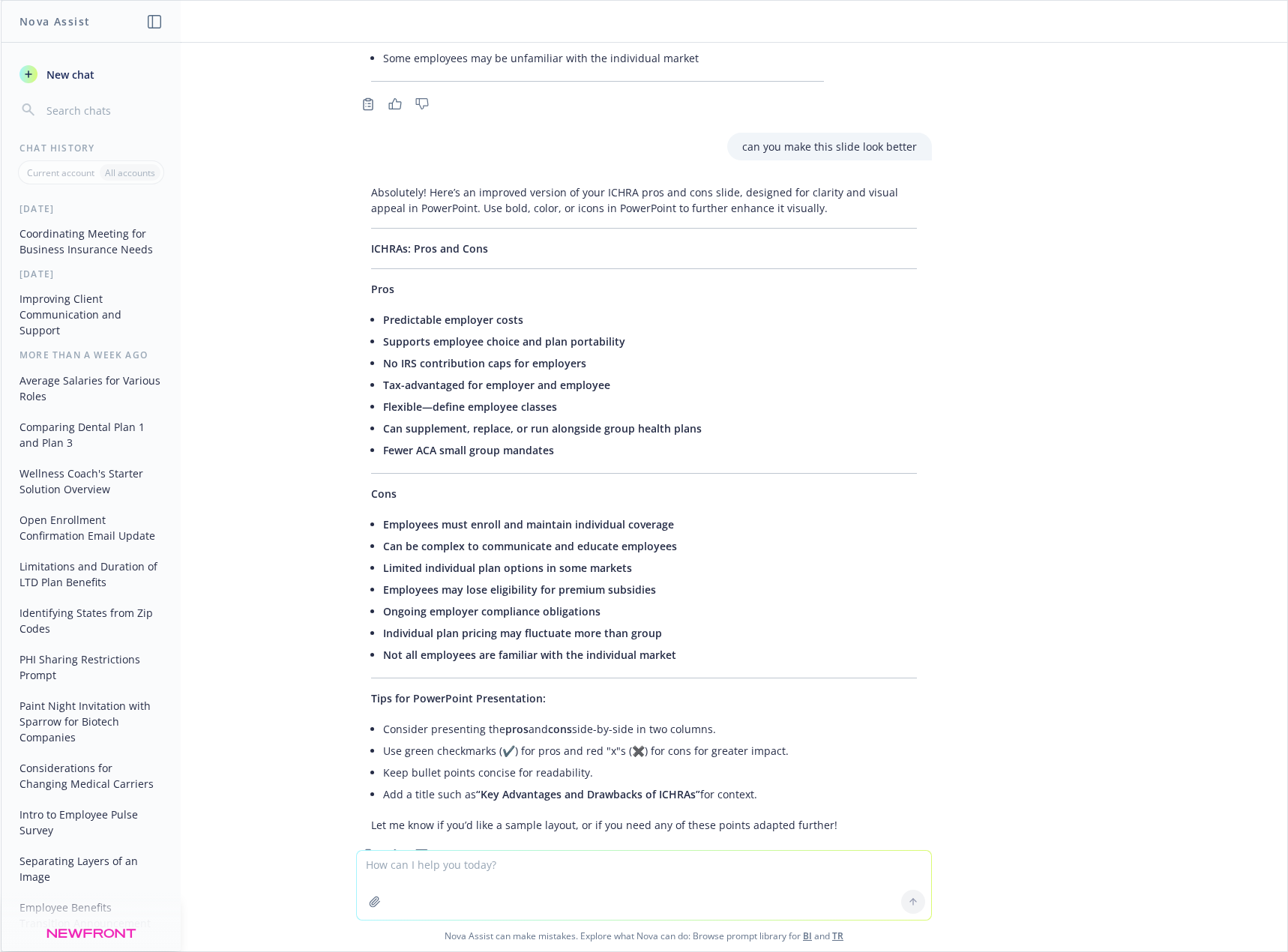
click at [421, 867] on textarea at bounding box center [644, 884] width 574 height 69
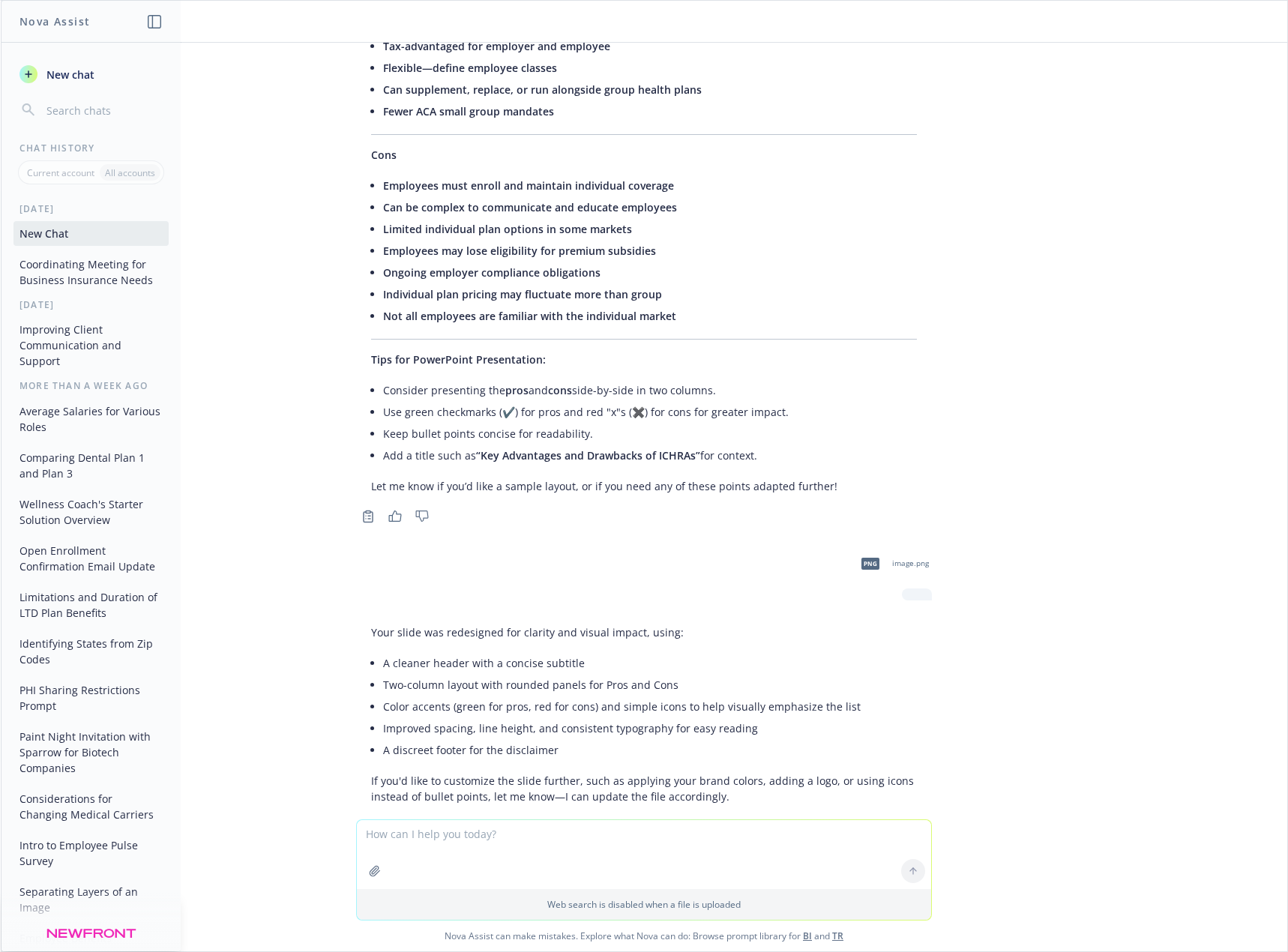
scroll to position [4360, 0]
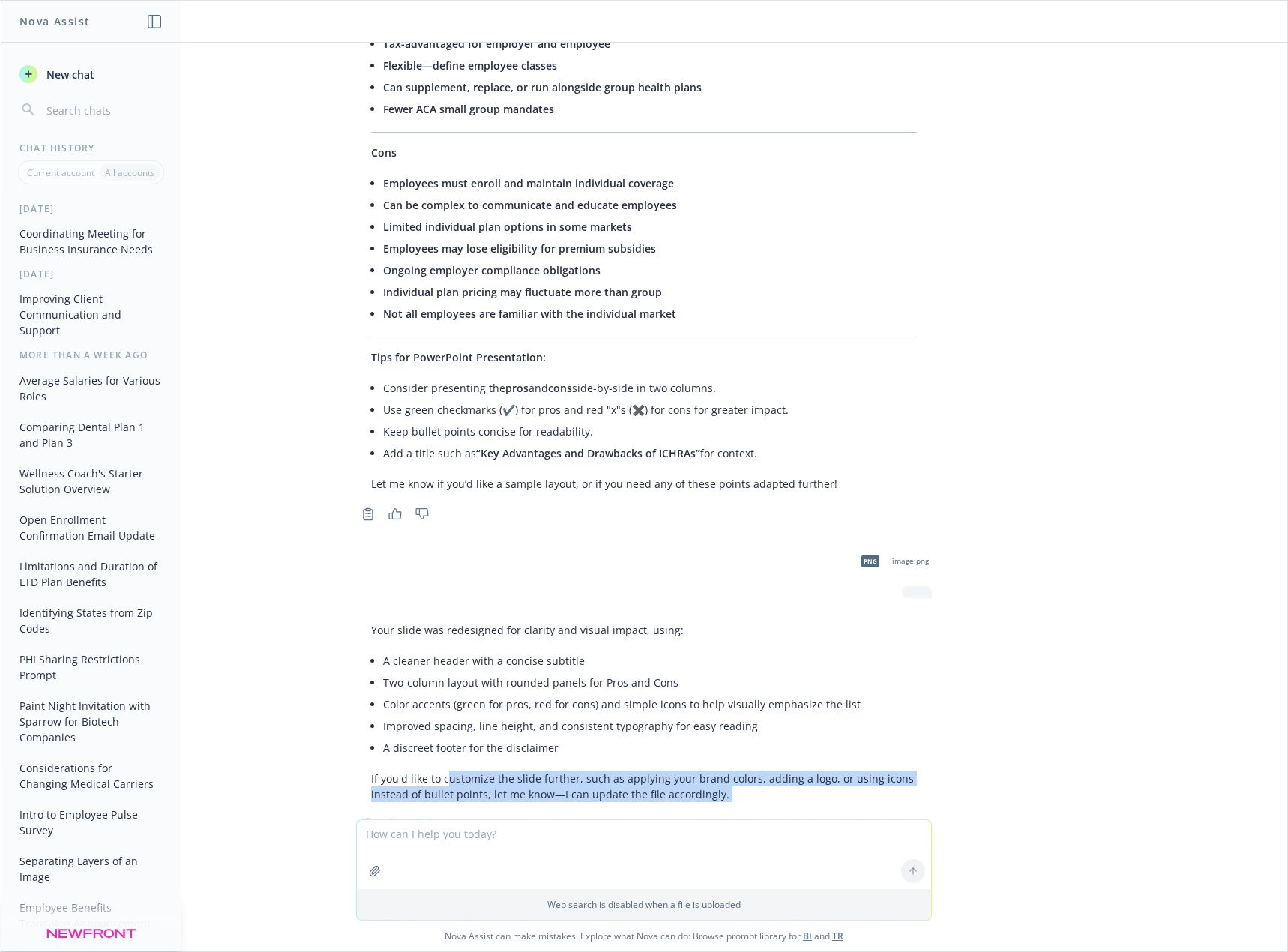
drag, startPoint x: 434, startPoint y: 730, endPoint x: 777, endPoint y: 770, distance: 345.3
click at [777, 770] on div "Your slide was redesigned for clarity and visual impact, using: A cleaner heade…" at bounding box center [644, 725] width 576 height 219
click at [777, 814] on div "Copy to clipboard Thumbs up Thumbs down" at bounding box center [644, 824] width 576 height 21
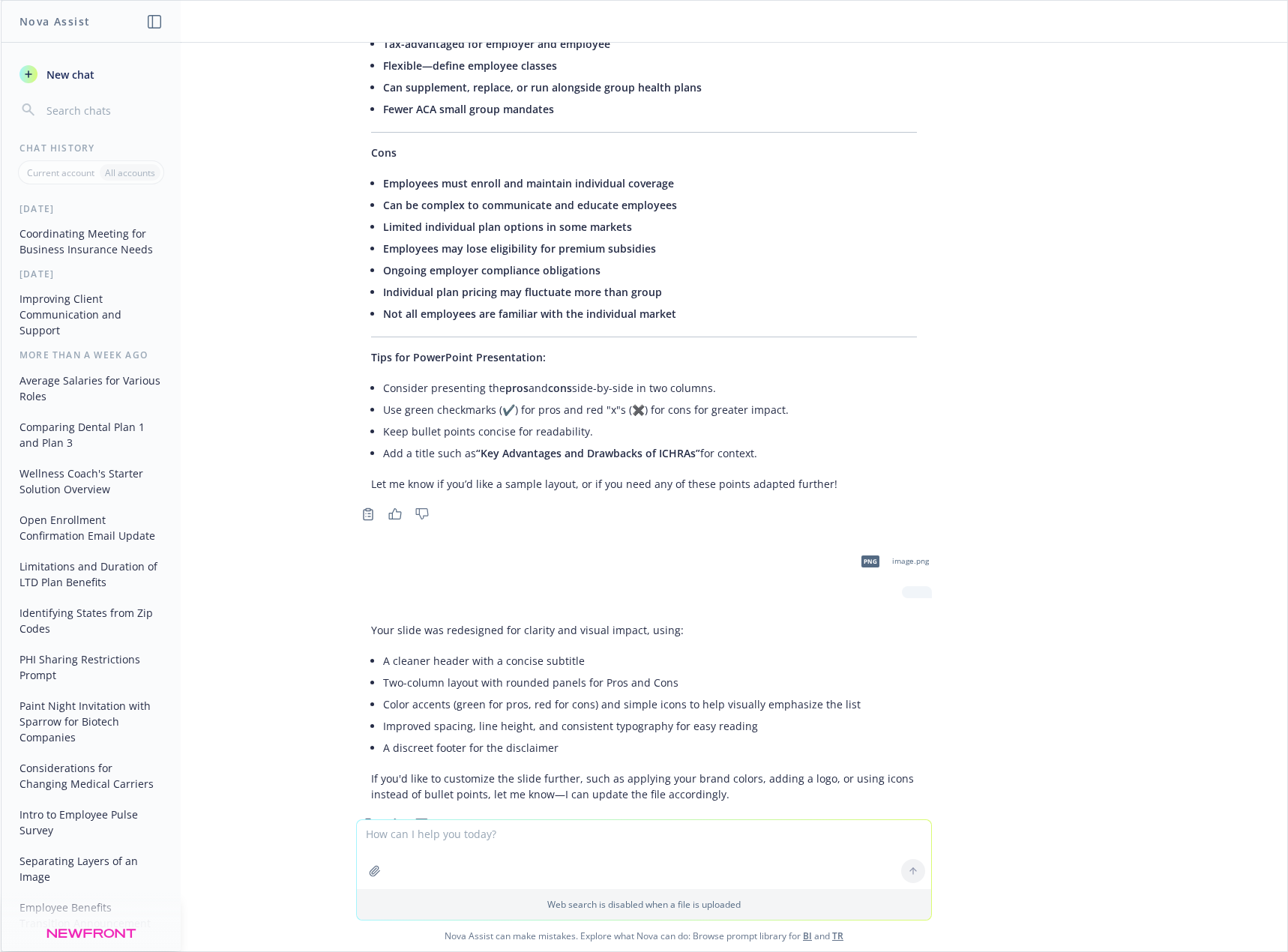
click at [638, 842] on textarea at bounding box center [644, 853] width 574 height 69
type textarea "how do ig et the slide"
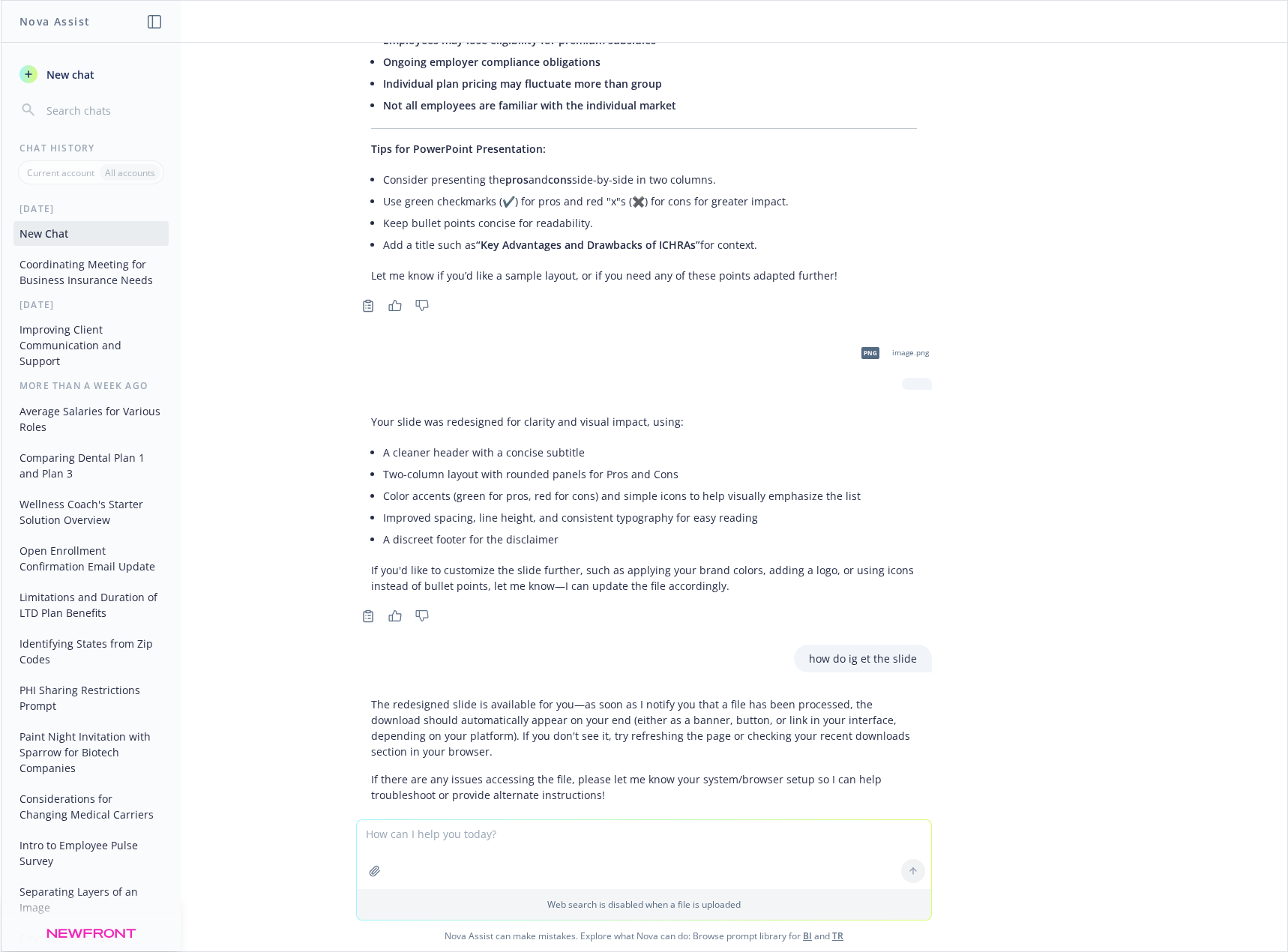
scroll to position [4569, 0]
